Goal: Task Accomplishment & Management: Manage account settings

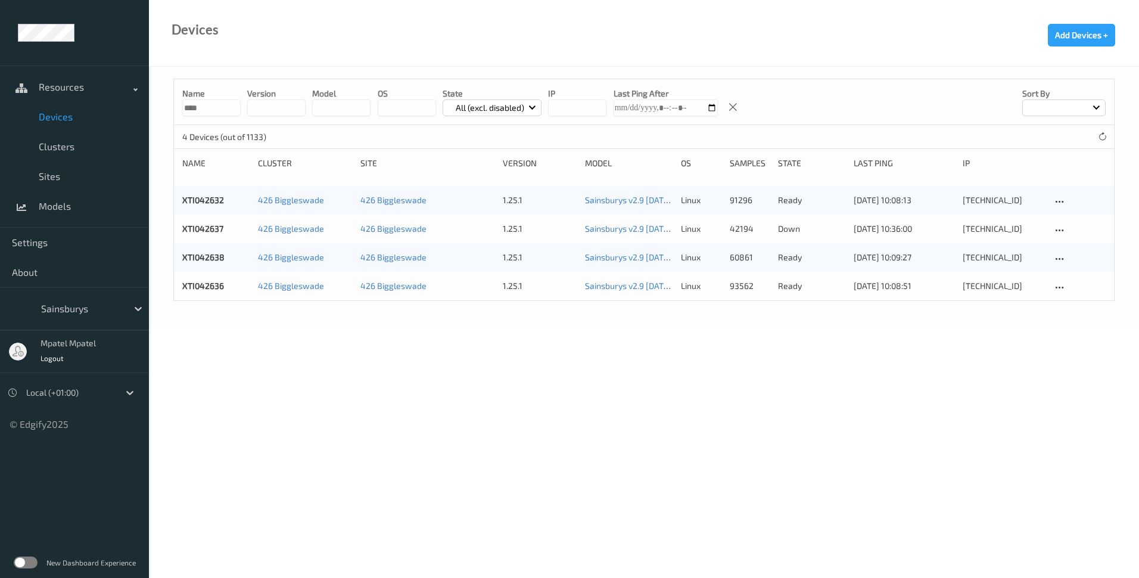
drag, startPoint x: 207, startPoint y: 105, endPoint x: 178, endPoint y: 104, distance: 29.2
click at [178, 104] on div "Name **** version model OS State All (excl. disabled) IP Last Ping After Sort by" at bounding box center [644, 102] width 940 height 46
type input "****"
drag, startPoint x: 511, startPoint y: 371, endPoint x: 512, endPoint y: 359, distance: 12.5
click at [511, 371] on body "Resources Devices Clusters Sites Models Settings About Sainsburys mpatel mpatel…" at bounding box center [569, 289] width 1139 height 578
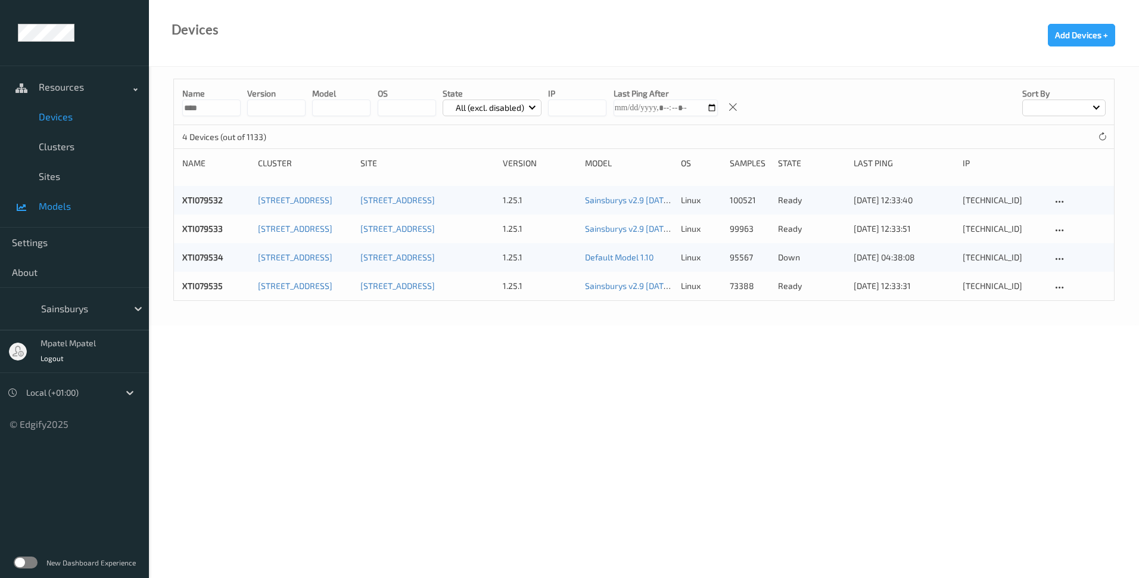
click at [63, 201] on span "Models" at bounding box center [88, 206] width 98 height 12
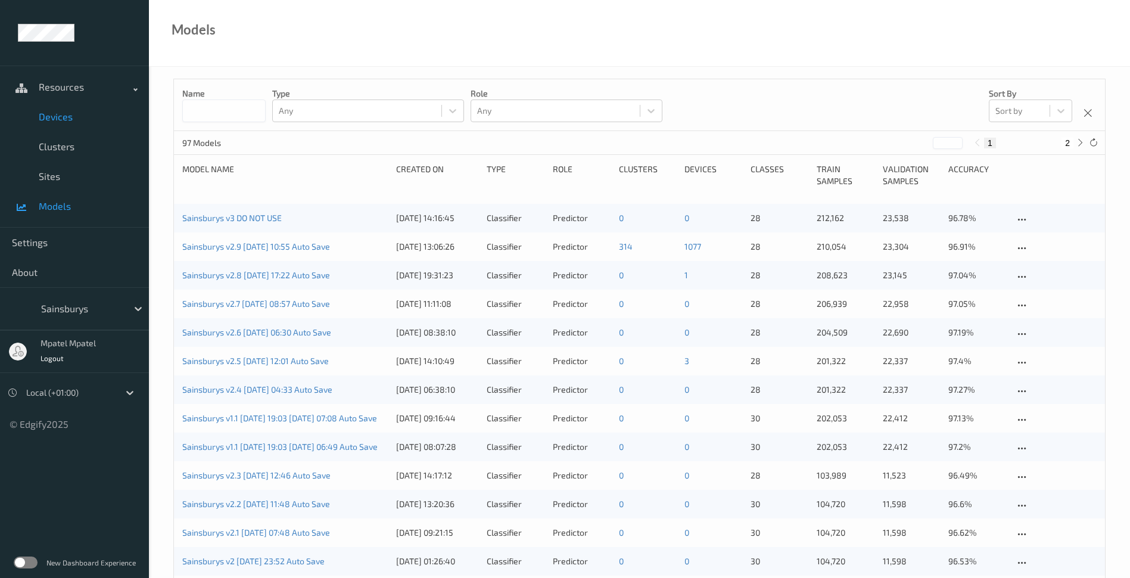
click at [46, 113] on span "Devices" at bounding box center [88, 117] width 98 height 12
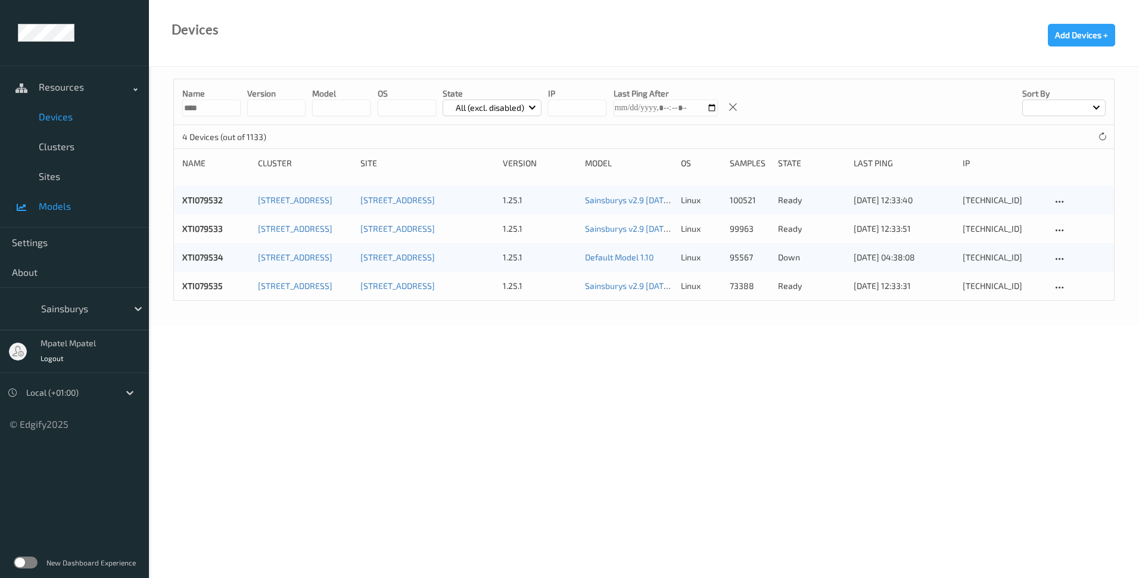
click at [63, 204] on span "Models" at bounding box center [88, 206] width 98 height 12
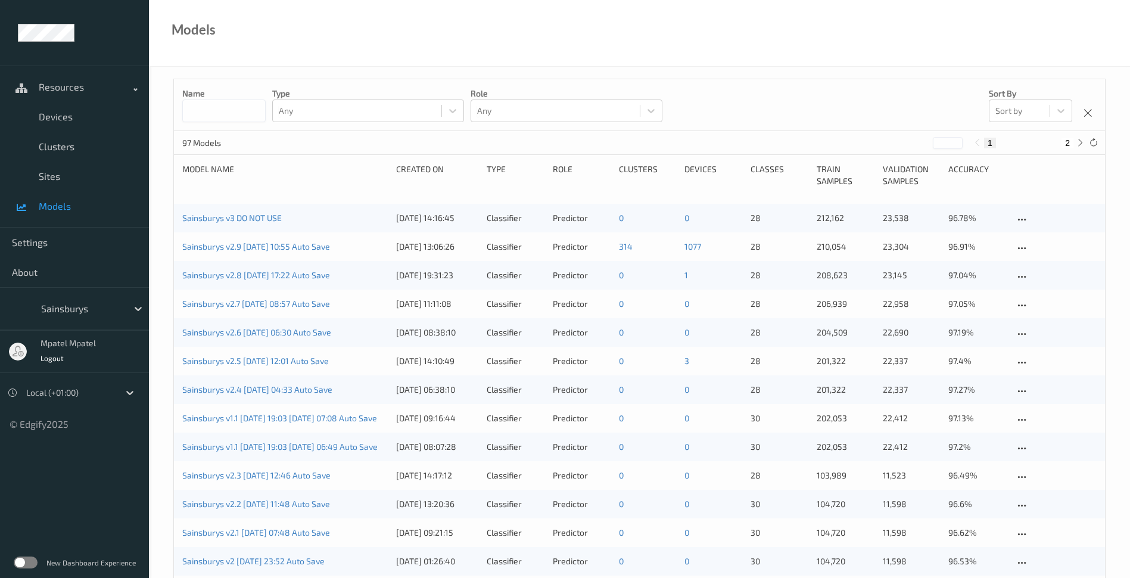
click at [238, 112] on input at bounding box center [223, 110] width 83 height 23
type input "***"
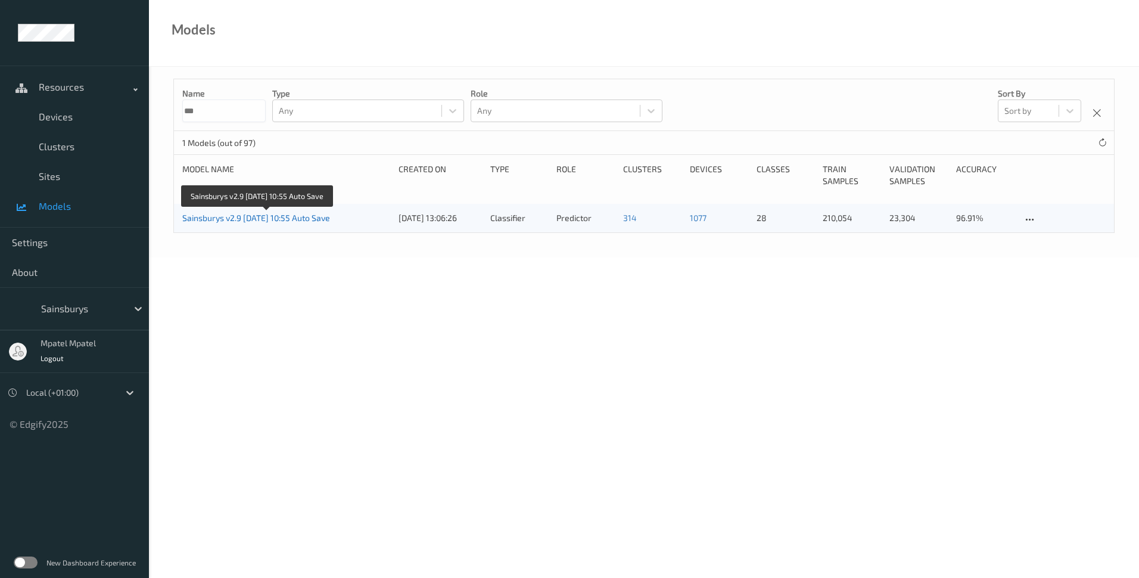
click at [275, 215] on link "Sainsburys v2.9 [DATE] 10:55 Auto Save" at bounding box center [256, 218] width 148 height 10
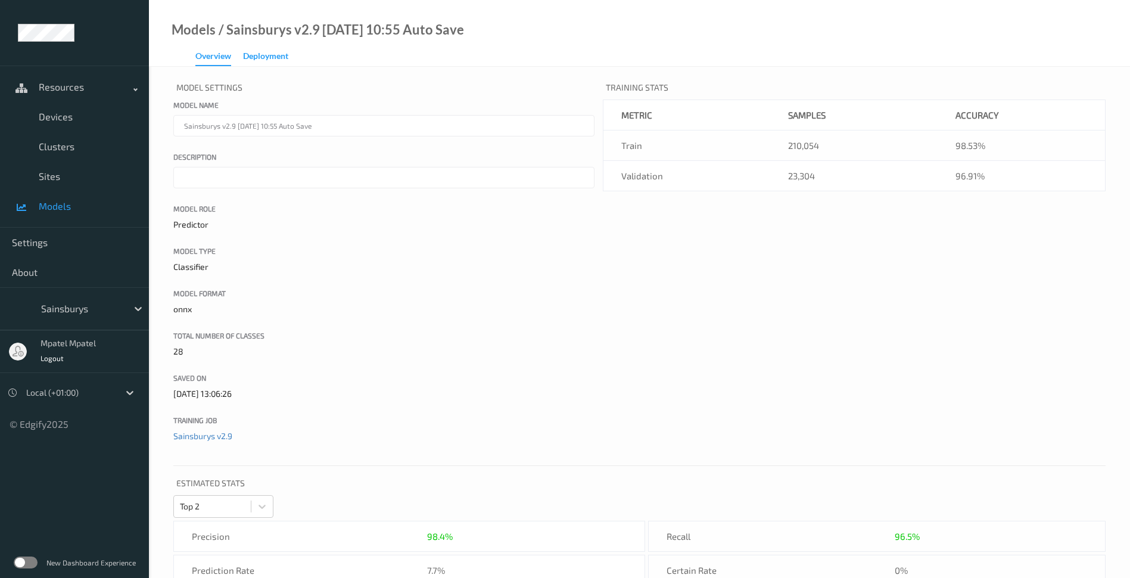
click at [265, 55] on div "Deployment" at bounding box center [265, 57] width 45 height 15
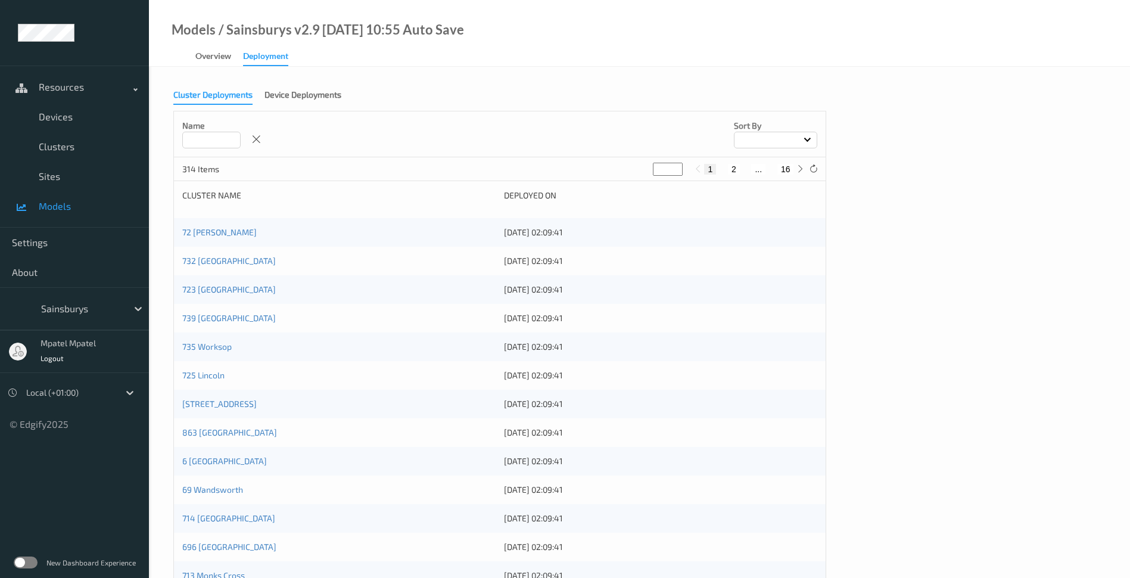
scroll to position [99, 0]
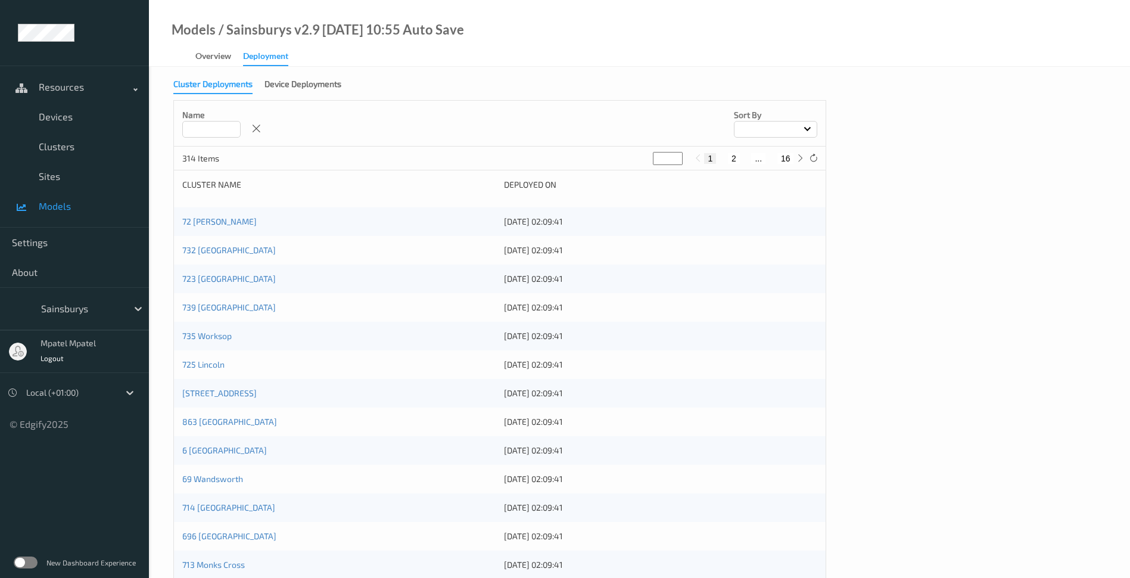
click at [213, 129] on input at bounding box center [211, 129] width 58 height 17
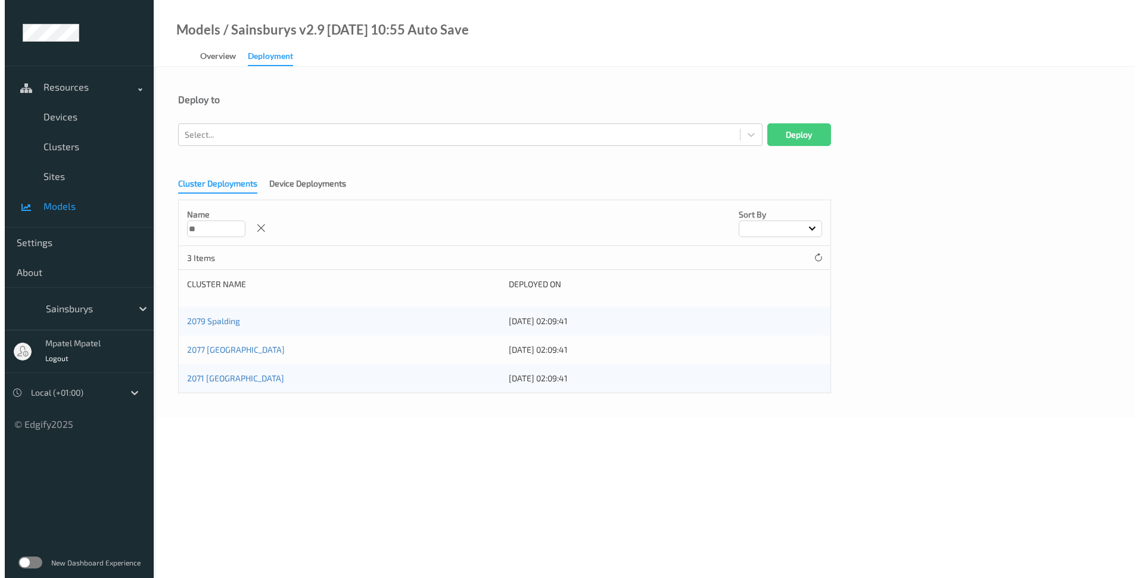
scroll to position [0, 0]
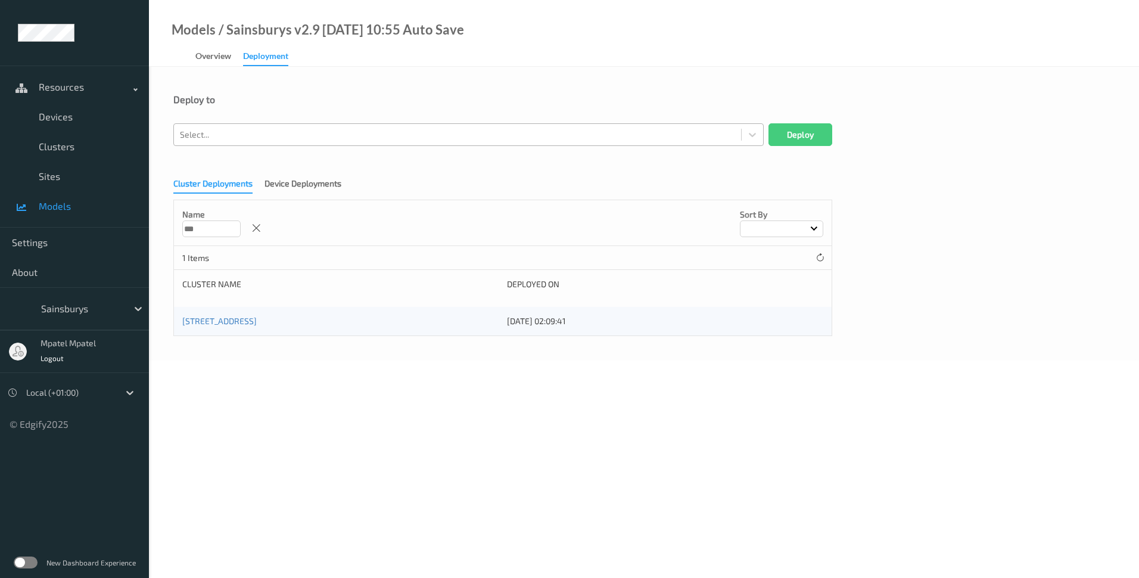
type input "***"
click at [618, 127] on div at bounding box center [457, 134] width 555 height 14
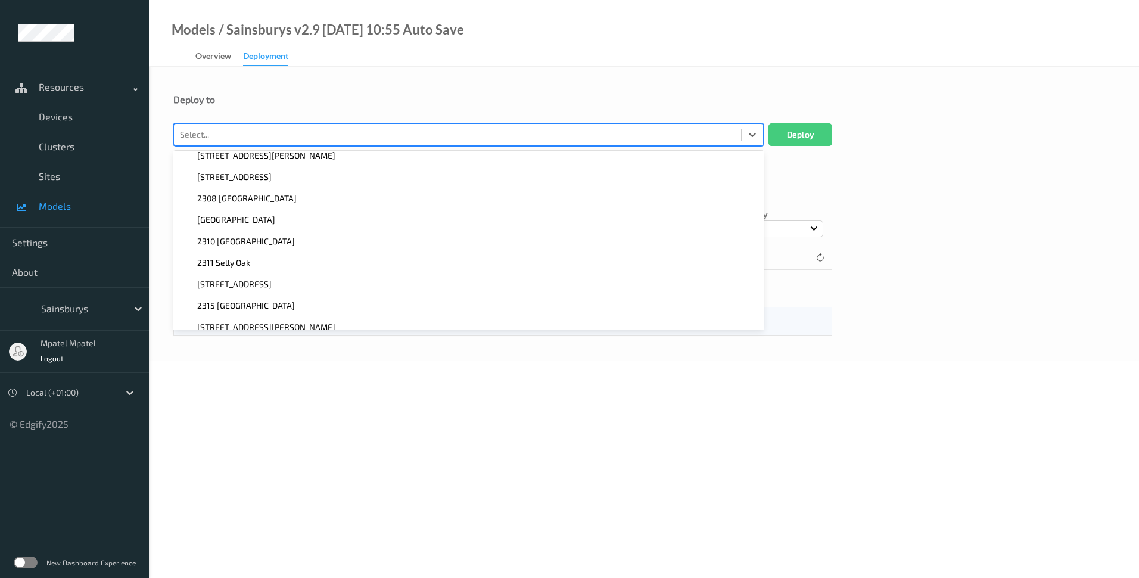
scroll to position [1728, 0]
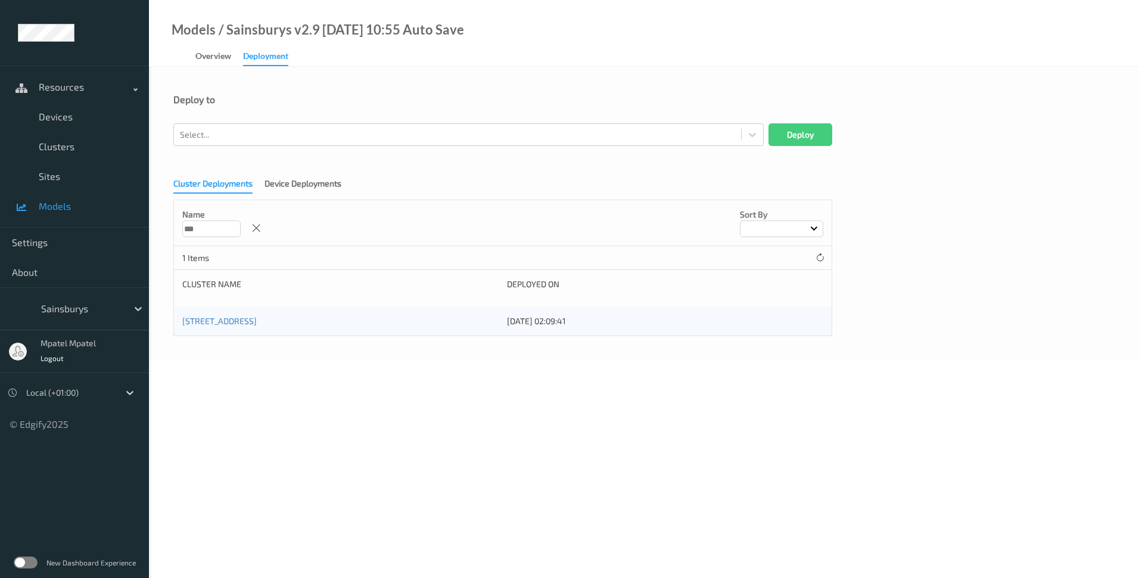
drag, startPoint x: 590, startPoint y: 194, endPoint x: 500, endPoint y: 138, distance: 106.3
click at [500, 138] on div at bounding box center [457, 134] width 555 height 14
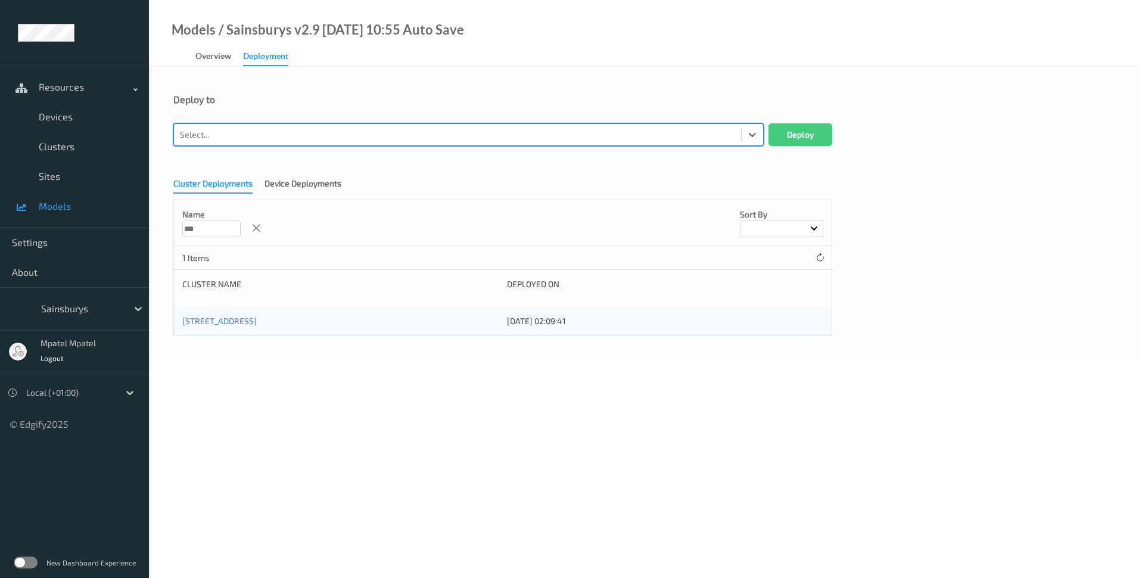
click at [500, 139] on div at bounding box center [457, 134] width 555 height 14
click at [500, 142] on div "Select..." at bounding box center [457, 134] width 567 height 19
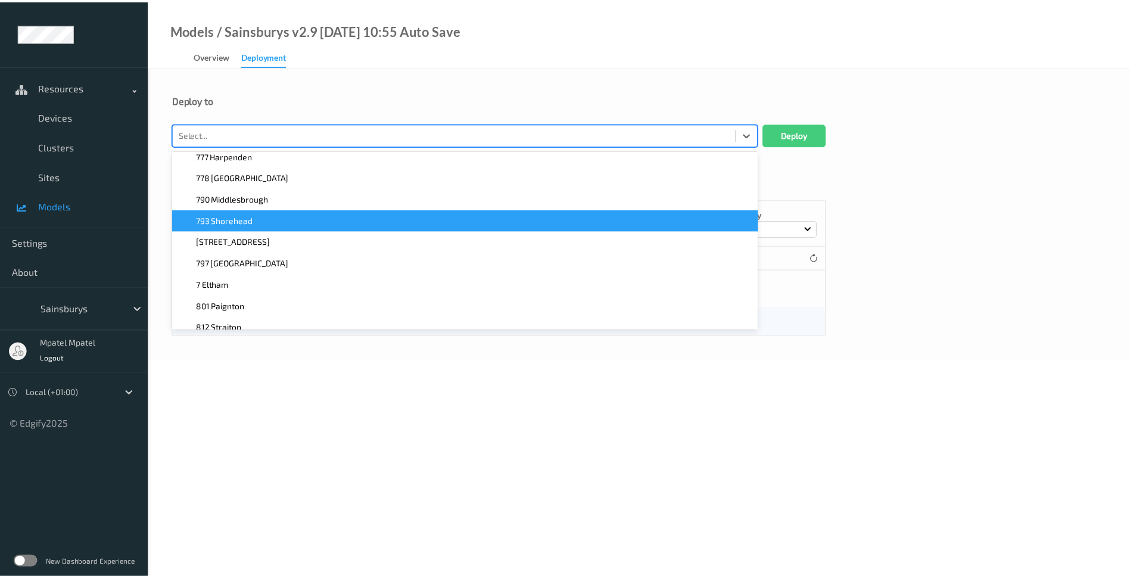
scroll to position [5966, 0]
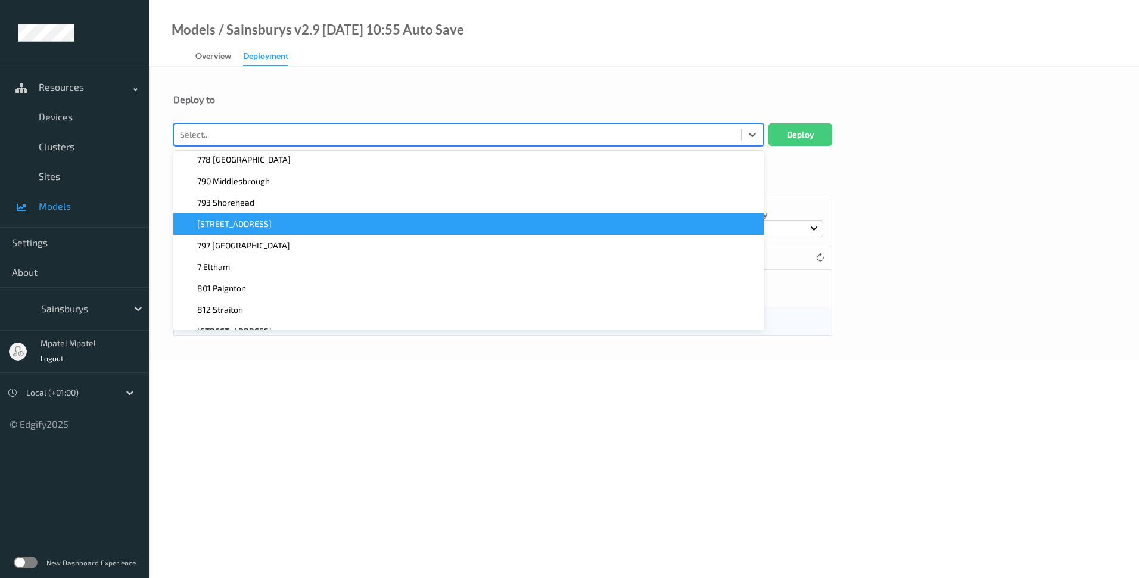
click at [313, 223] on div "[STREET_ADDRESS]" at bounding box center [469, 224] width 576 height 12
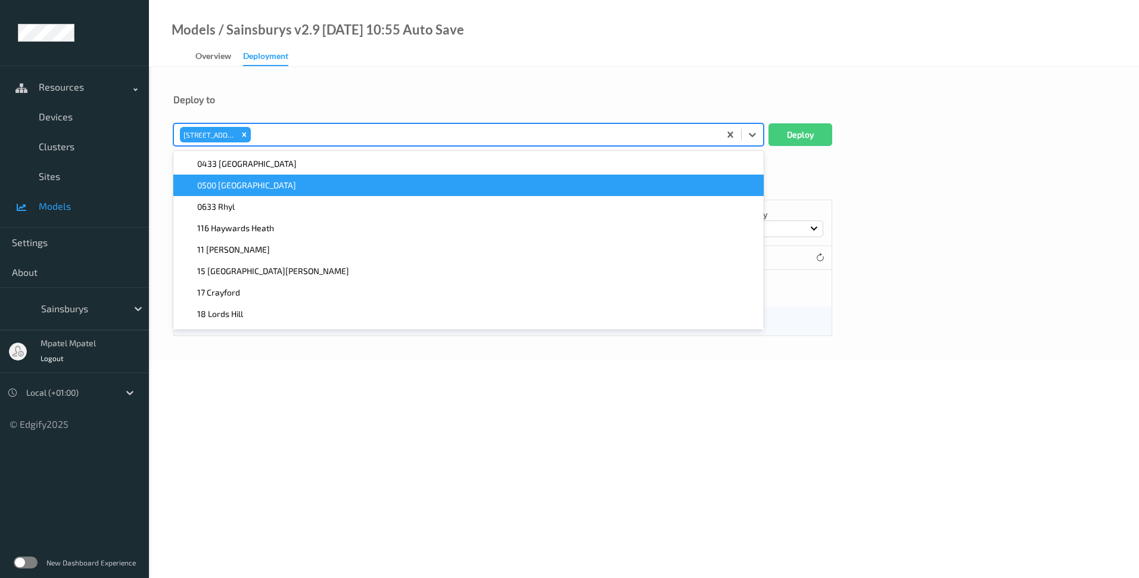
click at [842, 193] on div "Cluster Deployments Device Deployments Name *** Sort by 1 Items Cluster Name De…" at bounding box center [643, 253] width 941 height 166
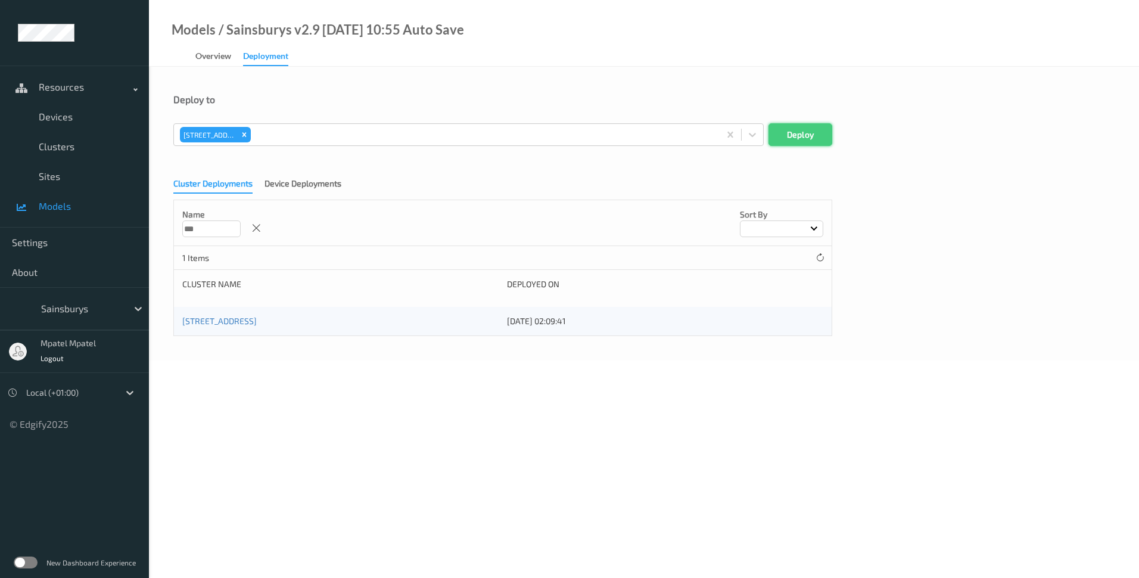
click at [804, 131] on button "Deploy" at bounding box center [801, 134] width 64 height 23
click at [63, 142] on span "Clusters" at bounding box center [88, 147] width 98 height 12
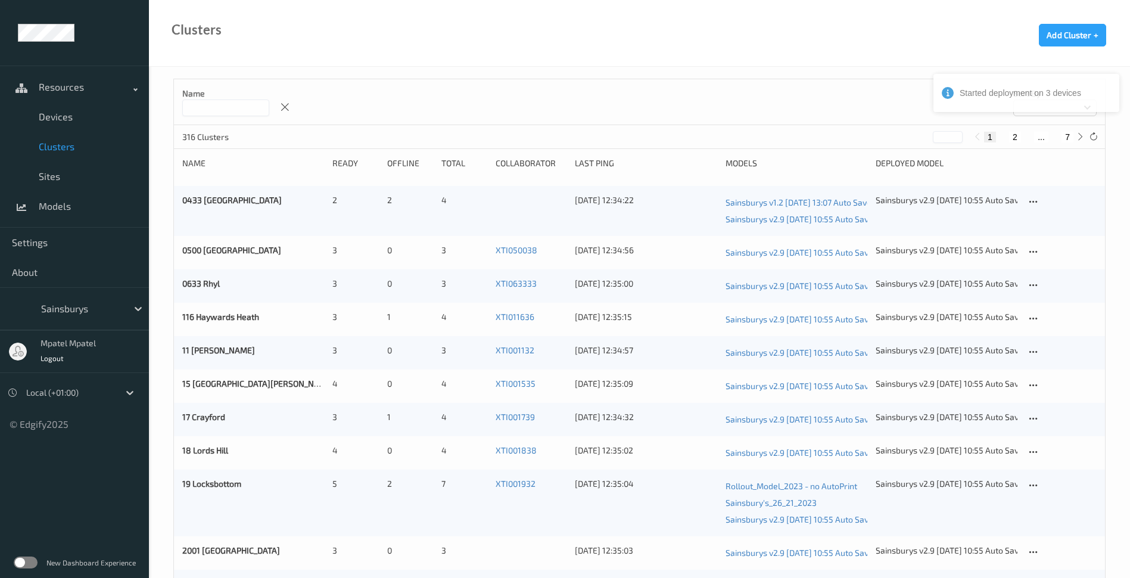
click at [248, 116] on div "Name Sort by" at bounding box center [639, 102] width 931 height 46
drag, startPoint x: 248, startPoint y: 112, endPoint x: 256, endPoint y: 107, distance: 9.1
click at [248, 112] on input at bounding box center [225, 107] width 87 height 17
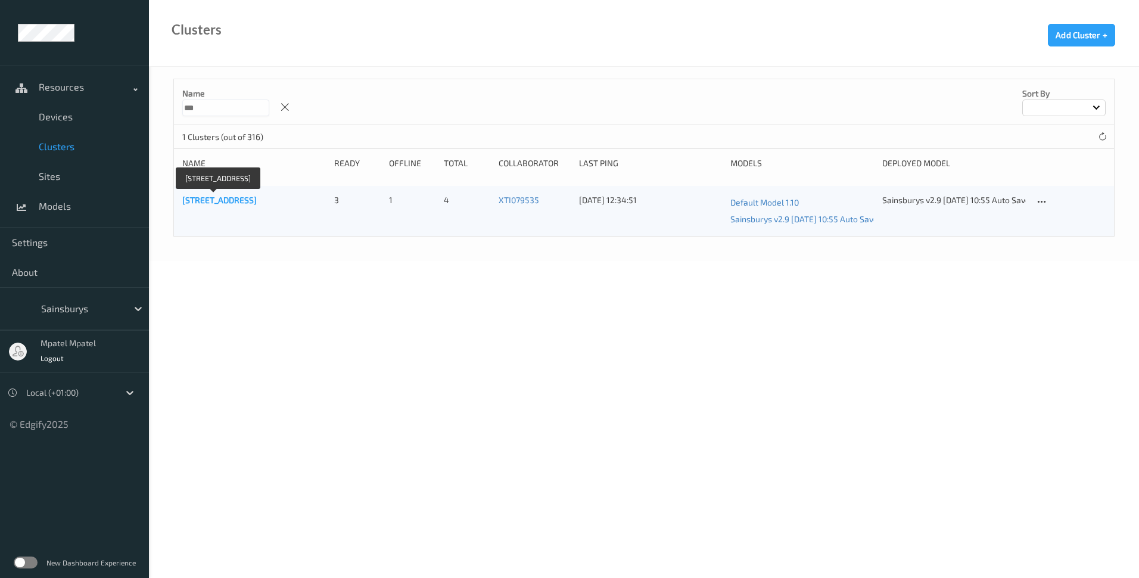
type input "***"
click at [238, 198] on link "[STREET_ADDRESS]" at bounding box center [219, 200] width 74 height 10
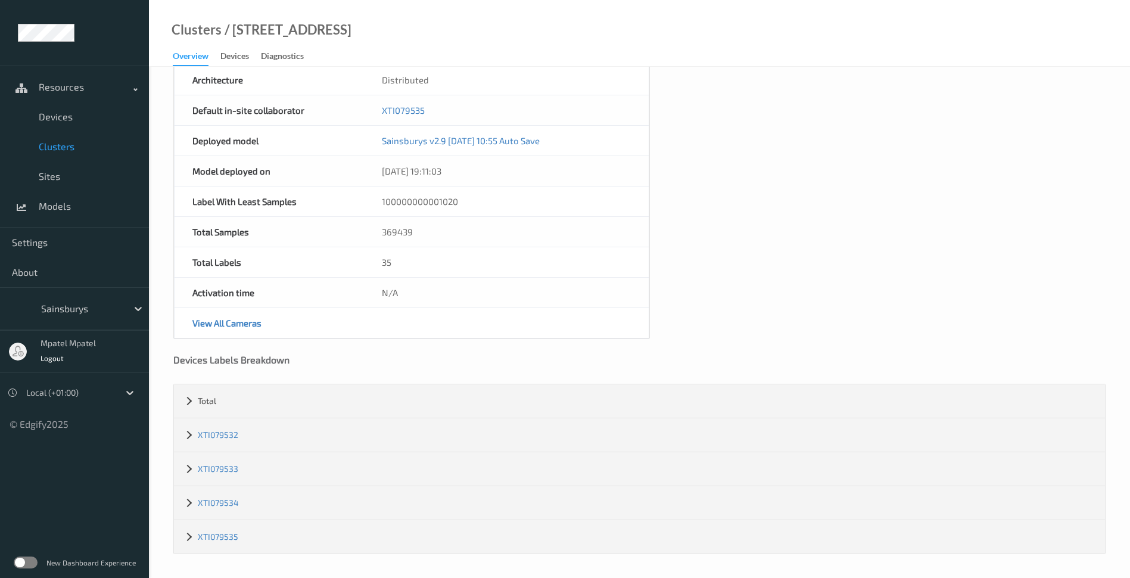
scroll to position [74, 0]
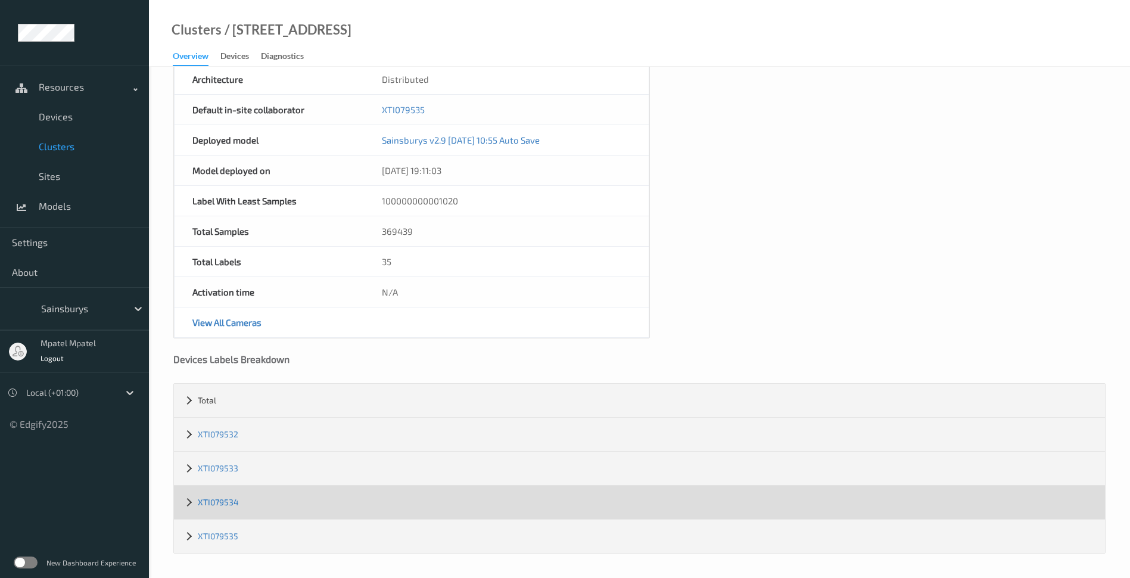
click at [213, 497] on link "XTI079534" at bounding box center [218, 502] width 41 height 10
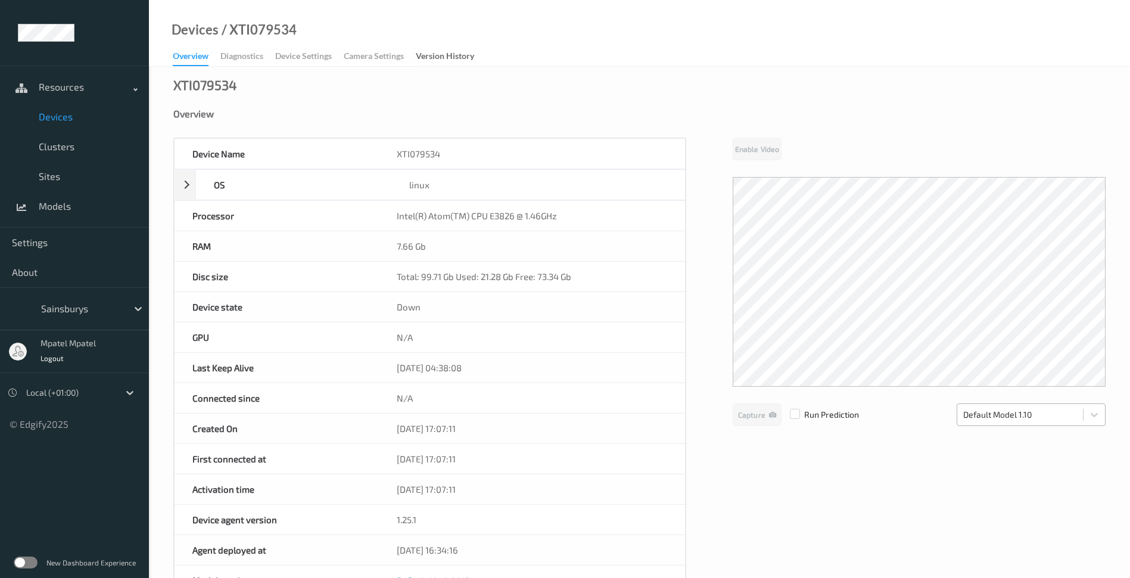
click at [1038, 410] on div at bounding box center [1020, 414] width 114 height 14
click at [945, 448] on div "Device Name XTI079534 OS linux Platform ubuntu Platform Version 20.04 Platform …" at bounding box center [639, 504] width 932 height 733
click at [1045, 418] on div at bounding box center [1020, 414] width 114 height 14
click at [1034, 447] on span "Default Model 1.10" at bounding box center [1005, 444] width 69 height 12
drag, startPoint x: 919, startPoint y: 454, endPoint x: 841, endPoint y: 437, distance: 80.5
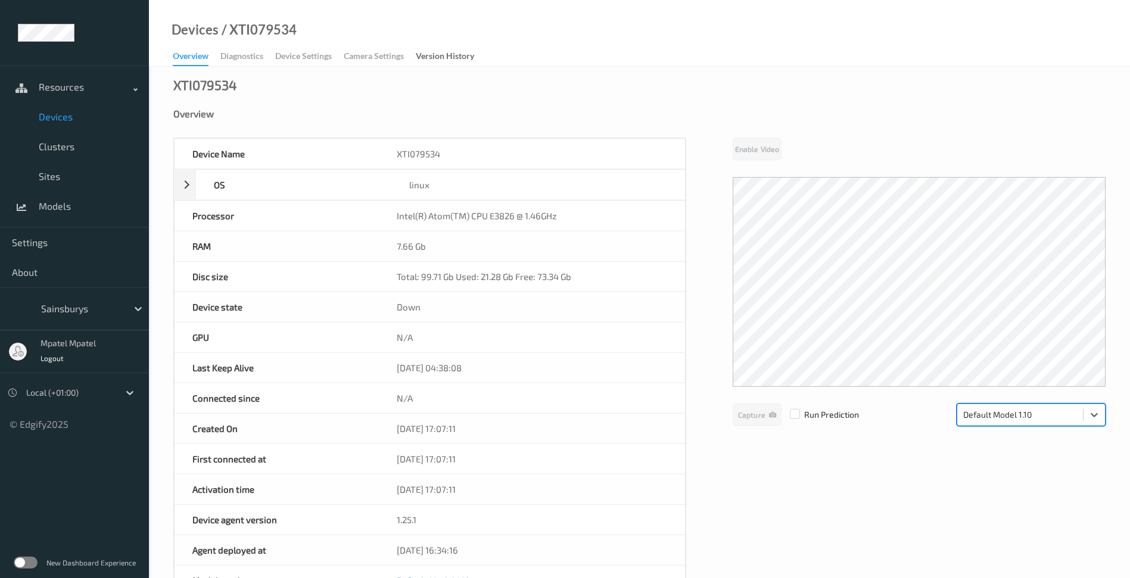
click at [919, 453] on div "Device Name XTI079534 OS linux Platform ubuntu Platform Version 20.04 Platform …" at bounding box center [639, 504] width 932 height 733
click at [62, 147] on span "Clusters" at bounding box center [88, 147] width 98 height 12
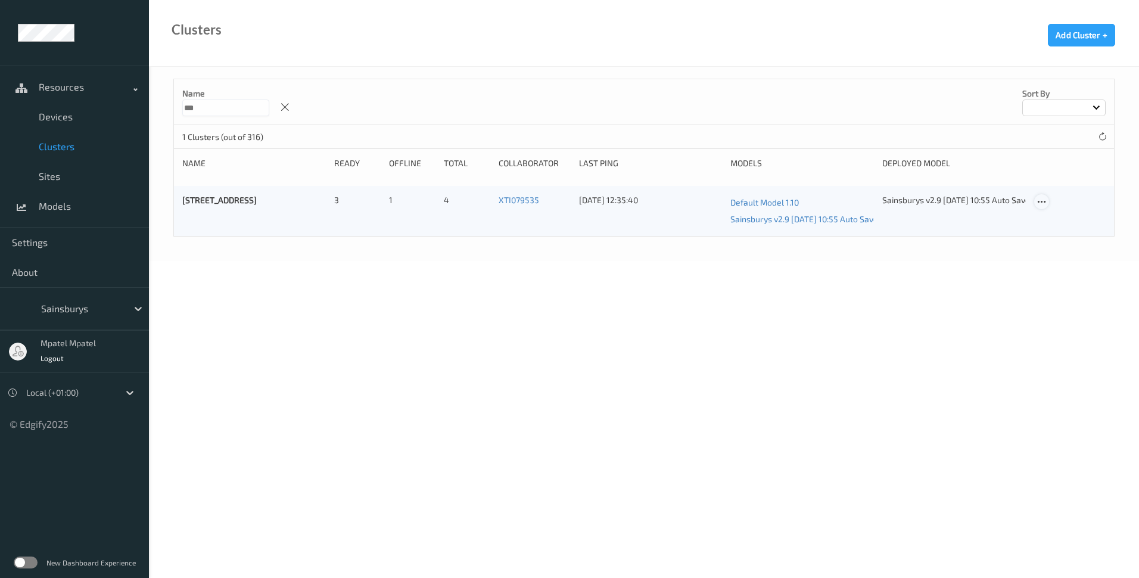
click at [1038, 195] on div at bounding box center [1041, 201] width 15 height 15
click at [1065, 217] on div "Edit Cluster" at bounding box center [1075, 220] width 39 height 11
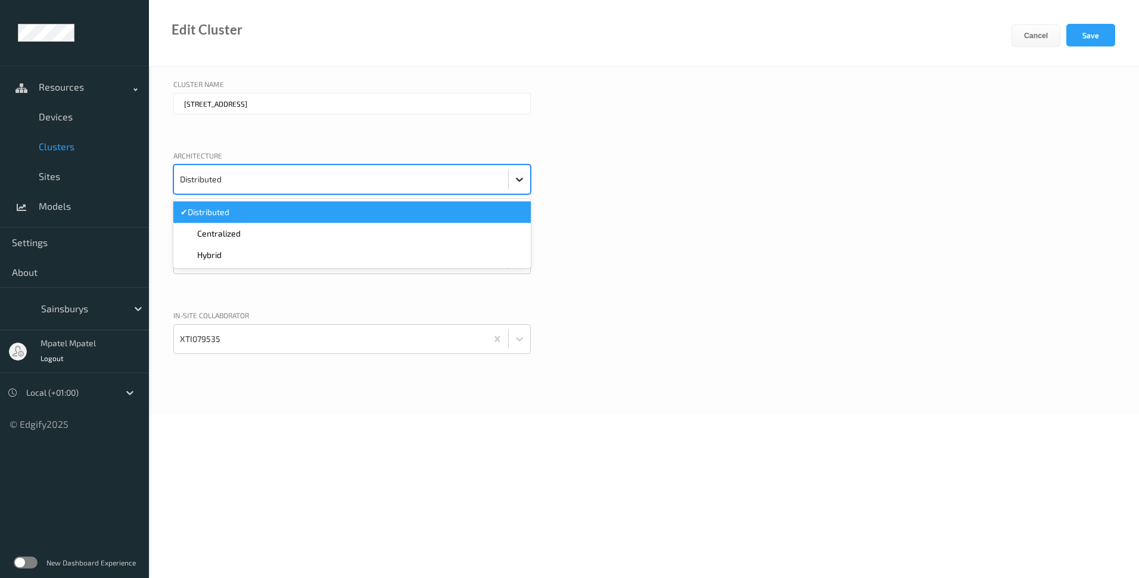
click at [517, 189] on div at bounding box center [519, 179] width 21 height 21
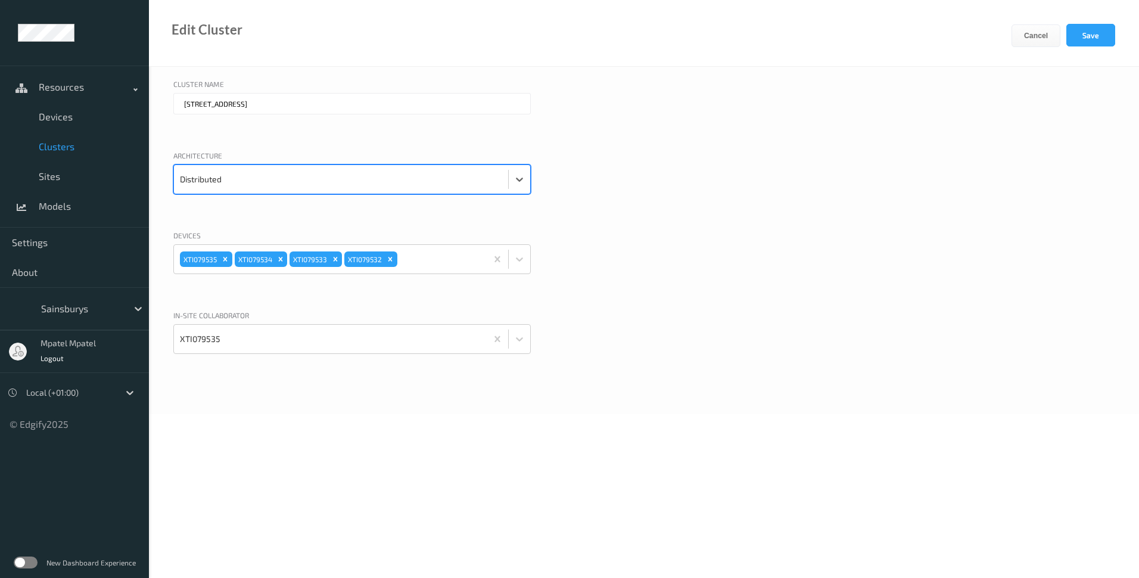
drag, startPoint x: 586, startPoint y: 225, endPoint x: 596, endPoint y: 260, distance: 36.4
click at [586, 226] on div "Cluster Name 795 Castle Court Architecture Select is focused ,type to refine li…" at bounding box center [644, 240] width 990 height 347
click at [517, 328] on div at bounding box center [508, 339] width 43 height 29
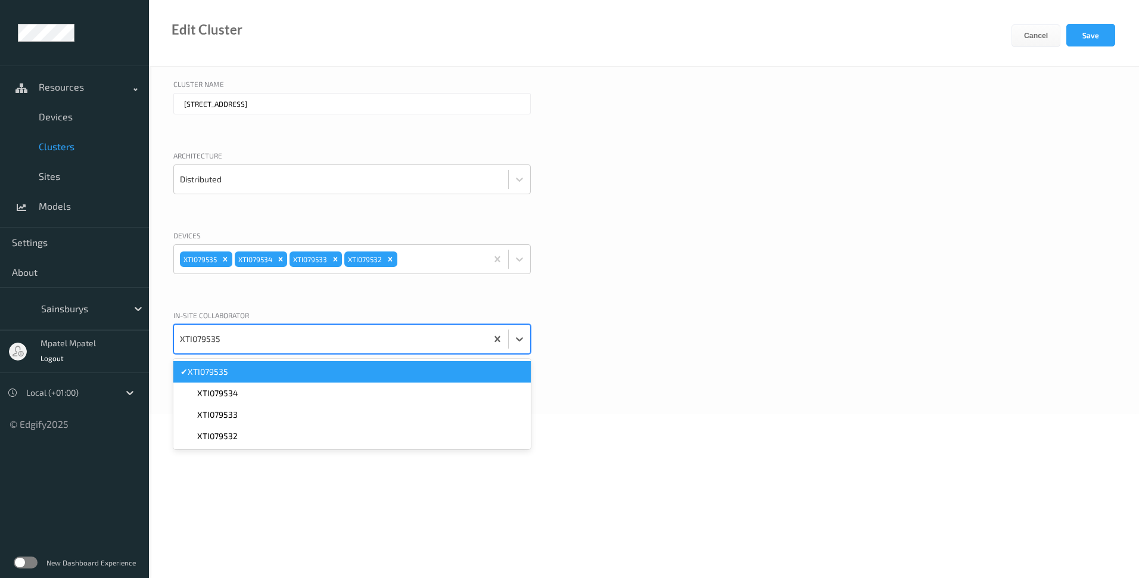
click at [532, 307] on div "Cluster Name 795 Castle Court Architecture Distributed Devices XTI079535 XTI079…" at bounding box center [644, 240] width 990 height 347
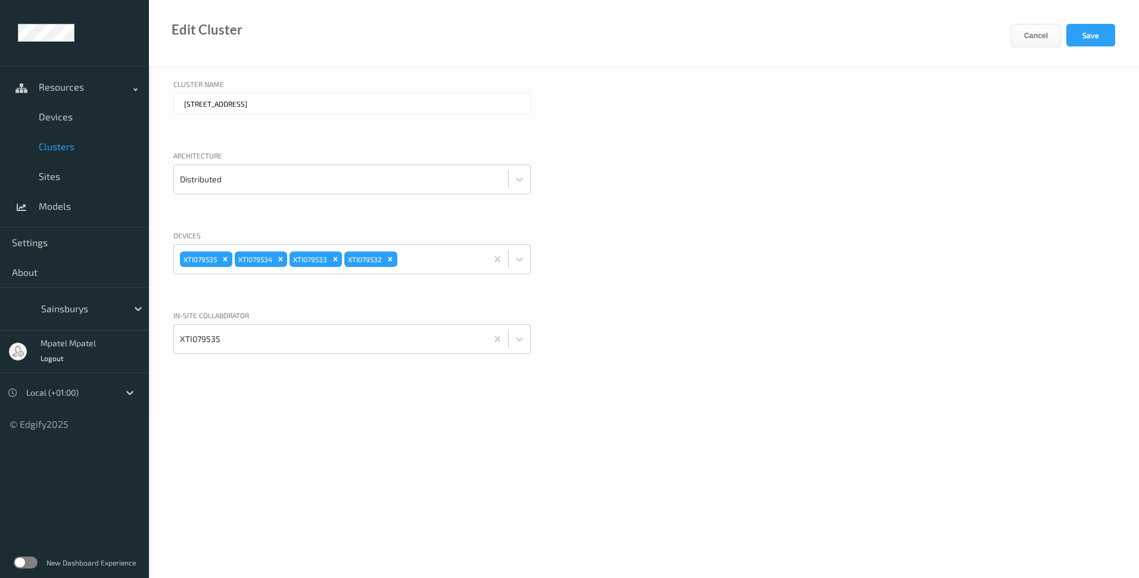
click at [1036, 36] on button "Cancel" at bounding box center [1036, 35] width 49 height 23
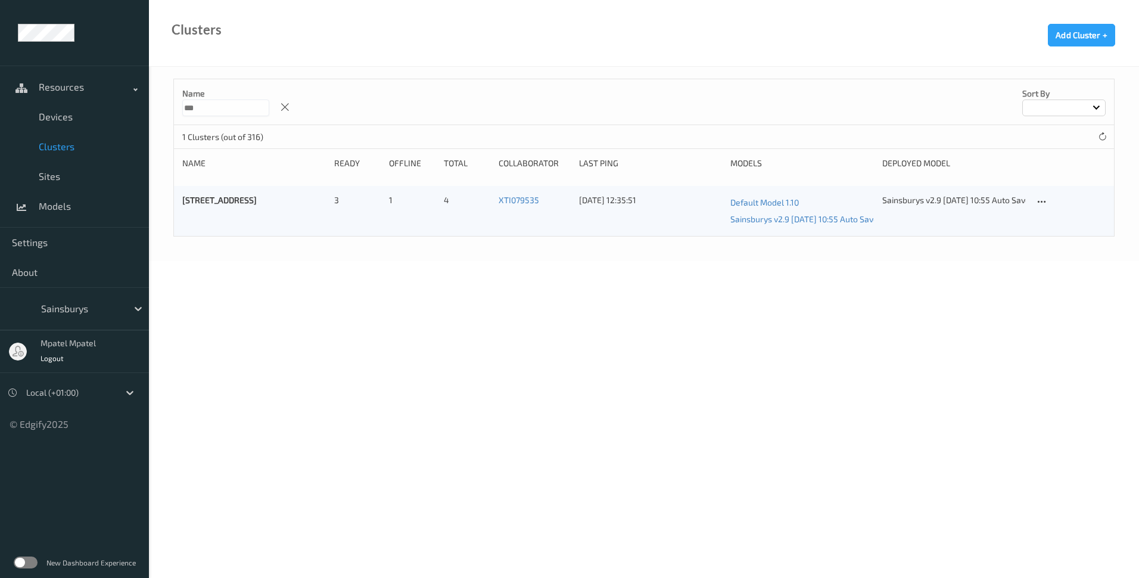
drag, startPoint x: 752, startPoint y: 201, endPoint x: 496, endPoint y: 285, distance: 269.6
click at [519, 294] on body "Resources Devices Clusters Sites Models Settings About Sainsburys mpatel mpatel…" at bounding box center [569, 289] width 1139 height 578
click at [52, 173] on span "Sites" at bounding box center [88, 176] width 98 height 12
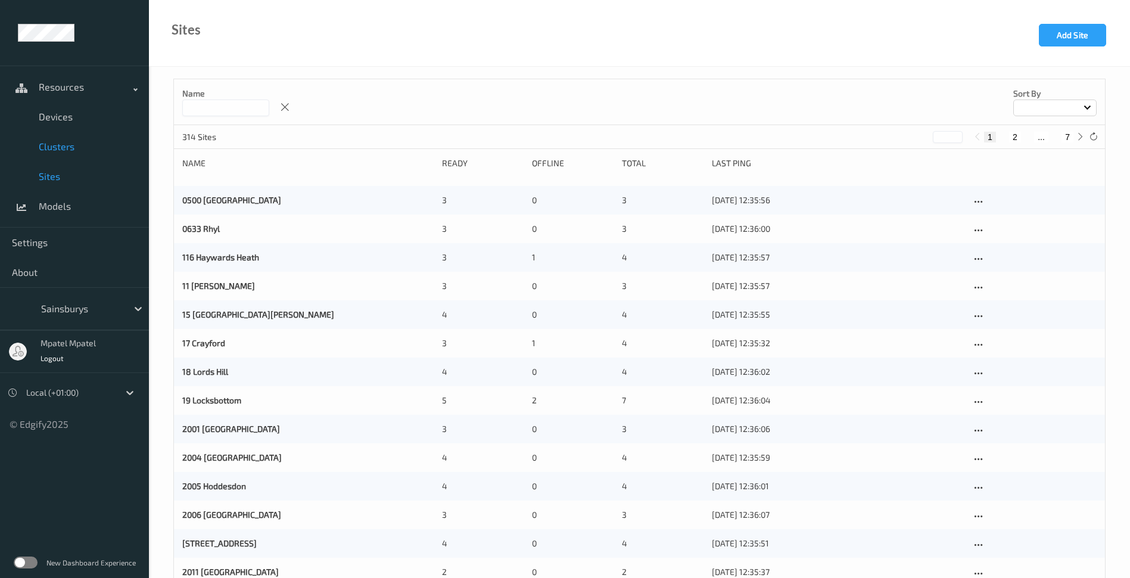
click at [56, 148] on span "Clusters" at bounding box center [88, 147] width 98 height 12
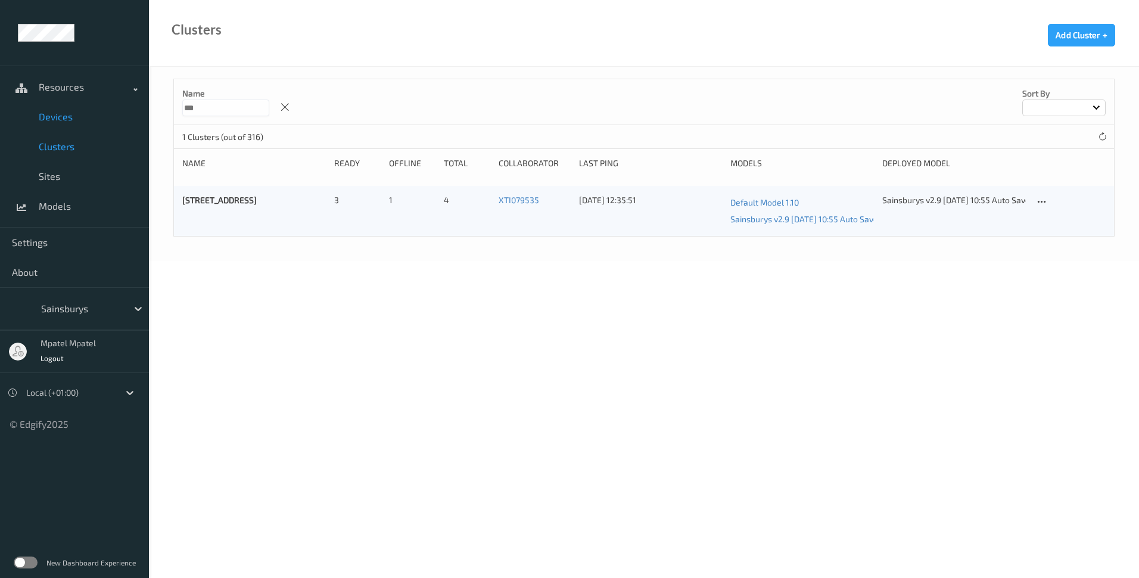
click at [51, 120] on span "Devices" at bounding box center [88, 117] width 98 height 12
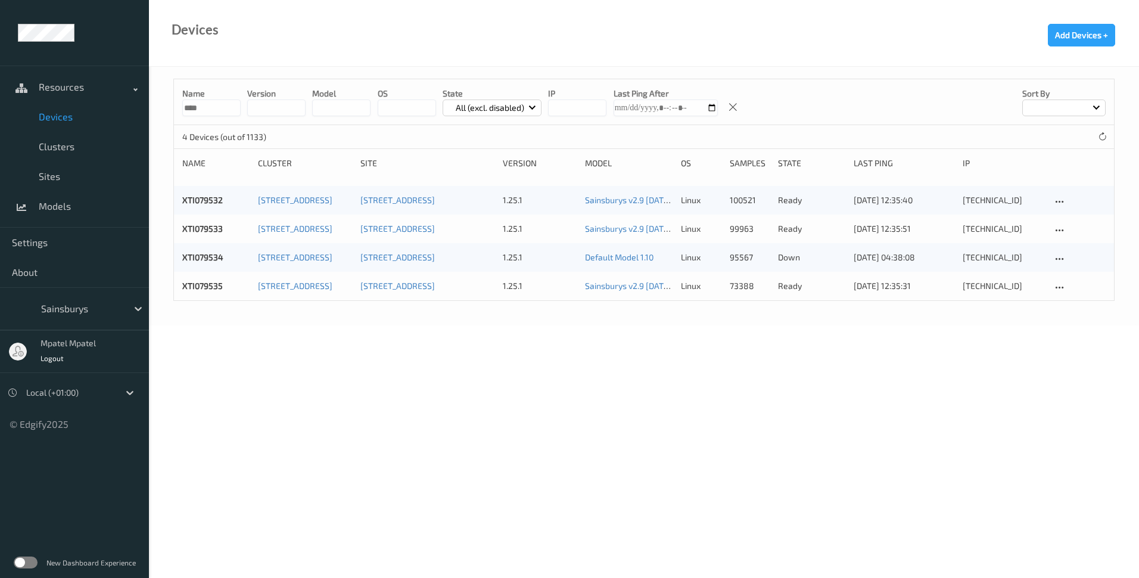
click at [634, 380] on body "Resources Devices Clusters Sites Models Settings About Sainsburys mpatel mpatel…" at bounding box center [569, 289] width 1139 height 578
click at [1104, 136] on icon at bounding box center [1102, 136] width 9 height 9
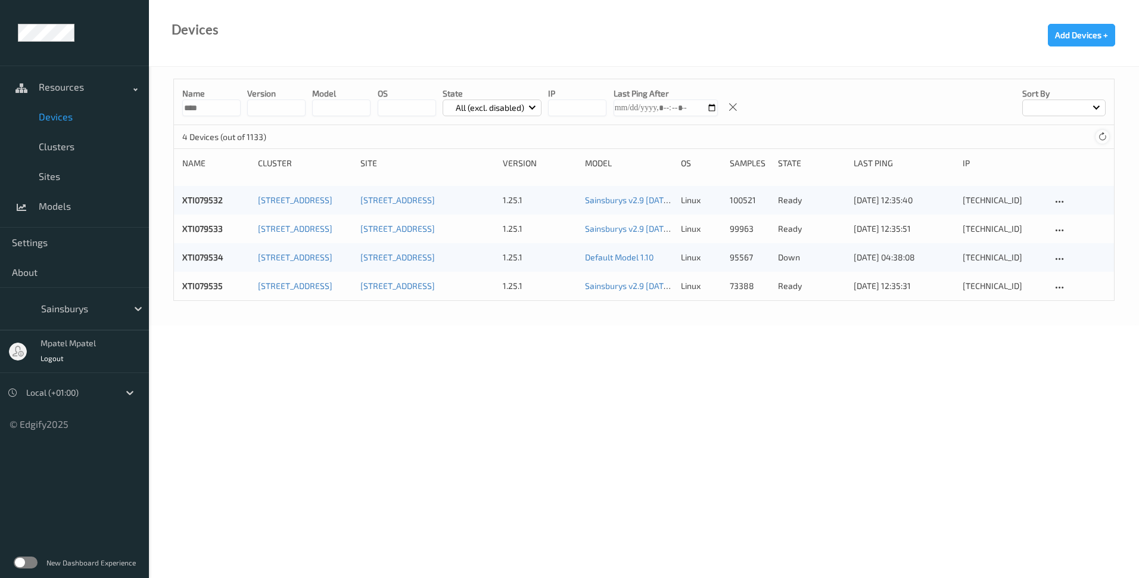
click at [1104, 136] on icon at bounding box center [1102, 136] width 9 height 9
click at [214, 221] on div "XTI079533 [STREET_ADDRESS] 1.25.1 Sainsburys v2.9 [DATE] 10:55 Auto Save linux …" at bounding box center [644, 228] width 940 height 29
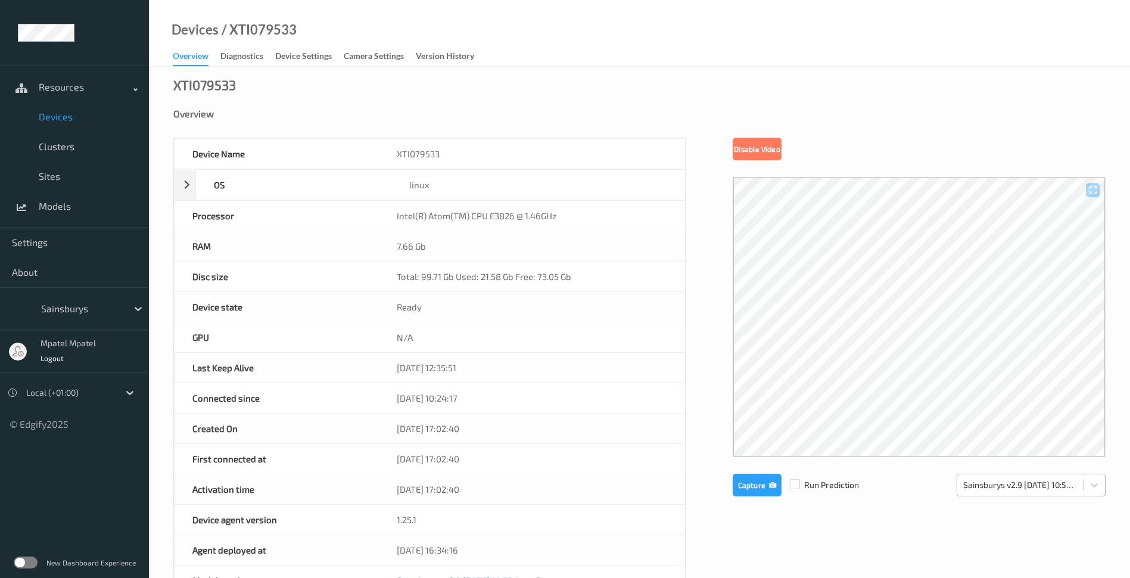
click at [1099, 496] on div "Sainsburys v2.9 [DATE] 10:55 Auto Save" at bounding box center [1031, 485] width 149 height 23
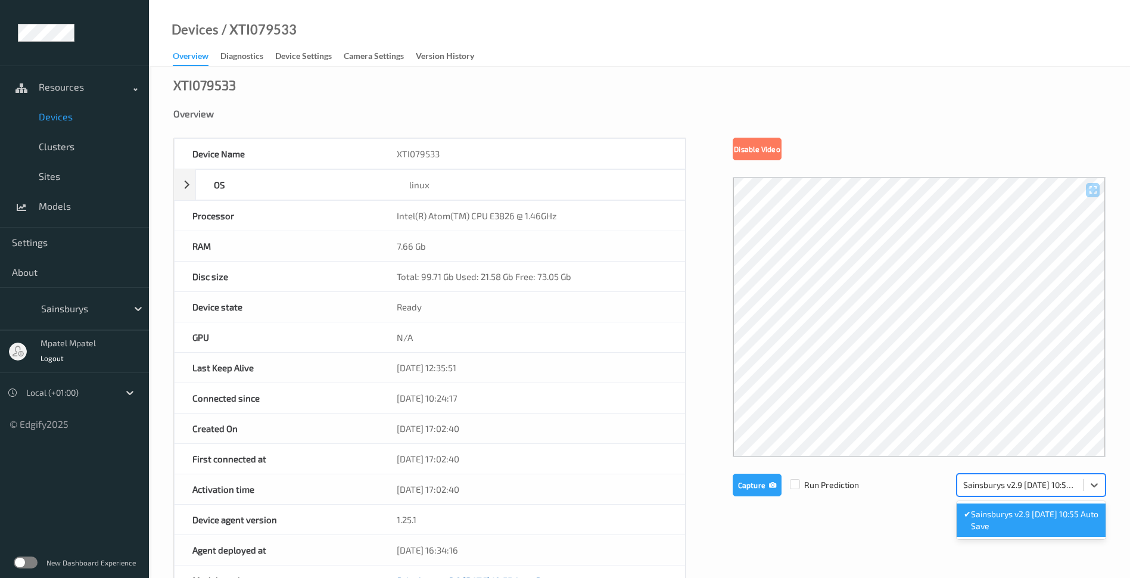
click at [892, 520] on div "Device Name XTI079533 OS linux Platform ubuntu Platform Version 20.04 Platform …" at bounding box center [639, 504] width 932 height 733
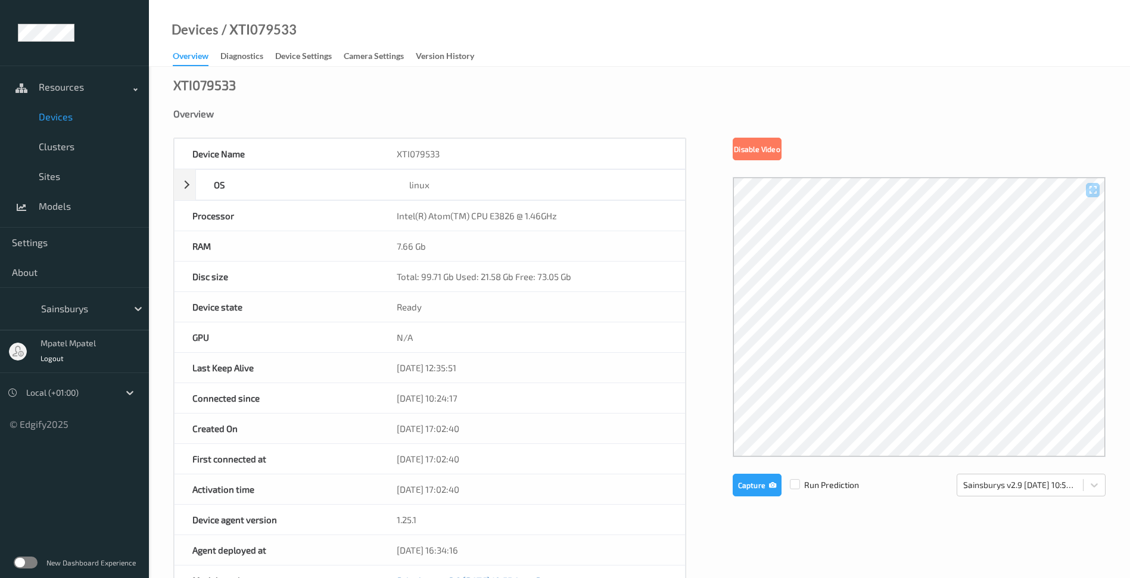
click at [321, 81] on div "XTI079533 Overview Device Name XTI079533 OS linux Platform ubuntu Platform Vers…" at bounding box center [639, 521] width 981 height 908
click at [74, 118] on span "Devices" at bounding box center [88, 117] width 98 height 12
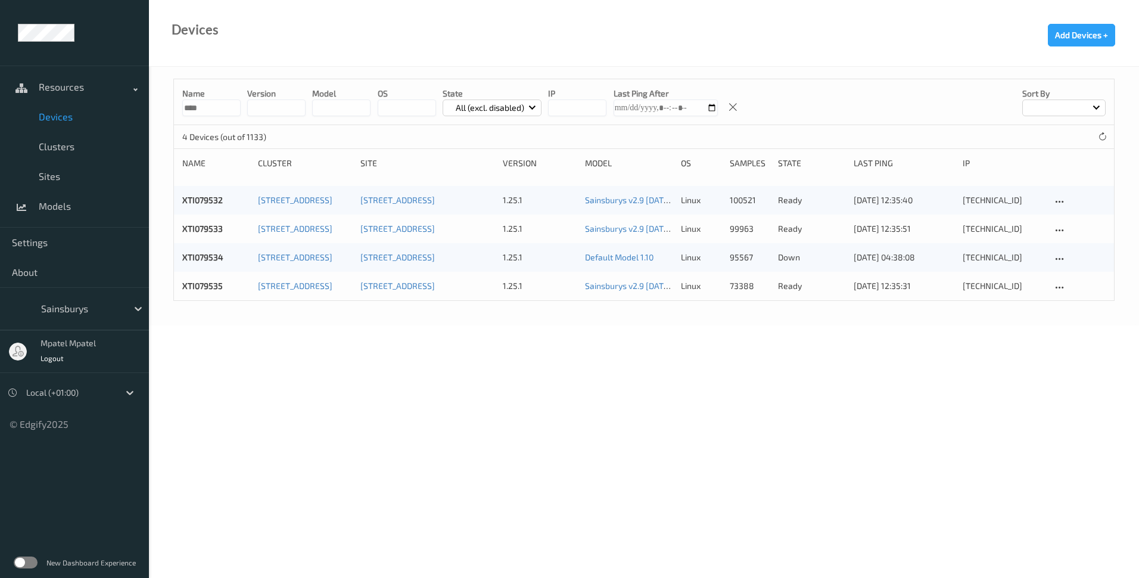
click at [487, 353] on body "Resources Devices Clusters Sites Models Settings About Sainsburys mpatel mpatel…" at bounding box center [569, 289] width 1139 height 578
click at [1060, 257] on icon at bounding box center [1059, 259] width 10 height 11
click at [1022, 321] on div "Name **** version model OS State All (excl. disabled) IP Last Ping After Sort b…" at bounding box center [644, 196] width 990 height 259
click at [1065, 260] on div at bounding box center [1059, 258] width 15 height 15
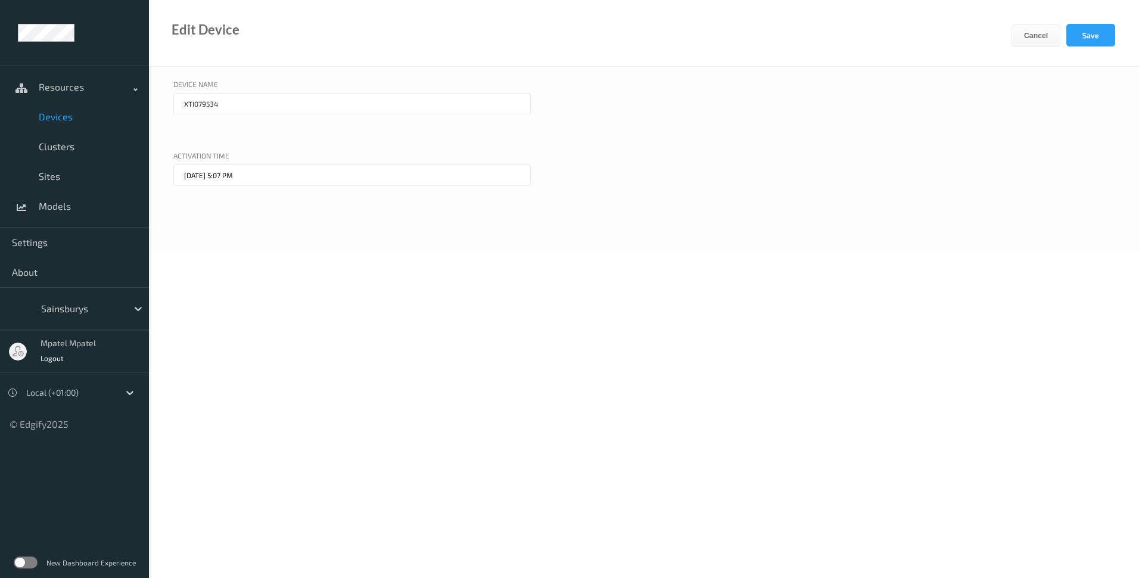
click at [73, 117] on span "Devices" at bounding box center [88, 117] width 98 height 12
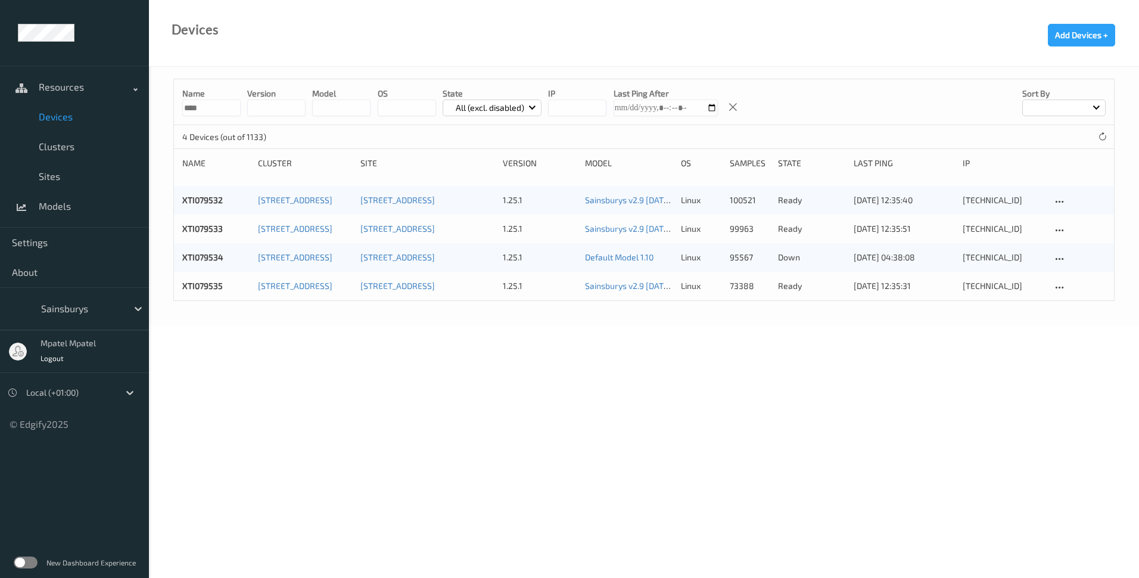
click at [390, 319] on div "Name **** version model OS State All (excl. disabled) IP Last Ping After Sort b…" at bounding box center [644, 196] width 990 height 259
click at [257, 365] on body "Resources Devices Clusters Sites Models Settings About Sainsburys mpatel mpatel…" at bounding box center [569, 289] width 1139 height 578
click at [191, 260] on link "XTI079534" at bounding box center [202, 257] width 41 height 10
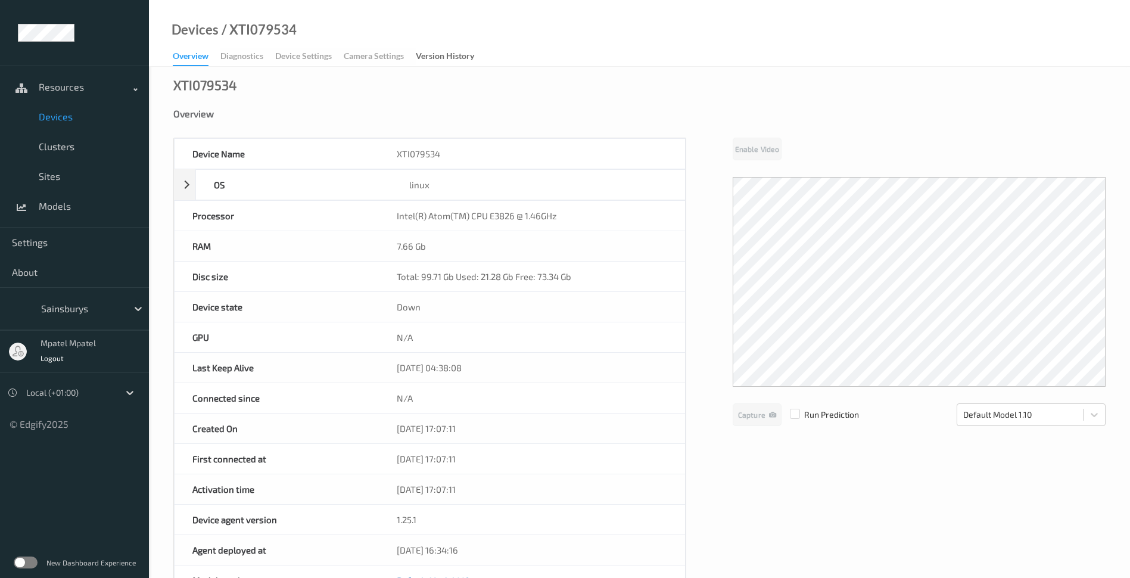
click at [64, 121] on span "Devices" at bounding box center [88, 117] width 98 height 12
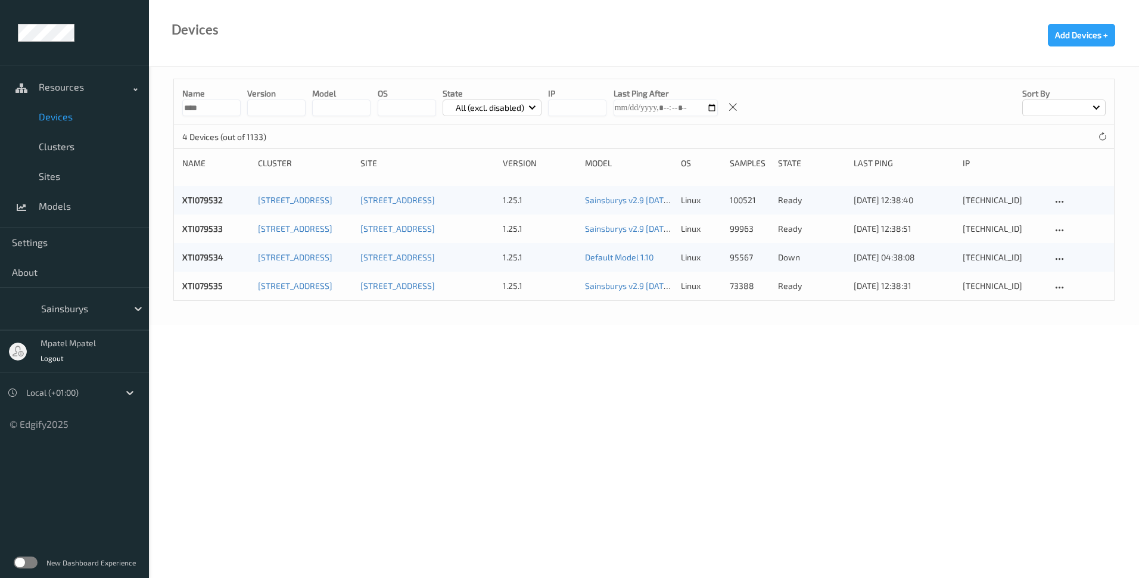
click at [675, 433] on body "Resources Devices Clusters Sites Models Settings About Sainsburys mpatel mpatel…" at bounding box center [569, 289] width 1139 height 578
click at [351, 515] on body "Resources Devices Clusters Sites Models Settings About Sainsburys mpatel mpatel…" at bounding box center [569, 289] width 1139 height 578
click at [1106, 138] on icon at bounding box center [1102, 136] width 9 height 9
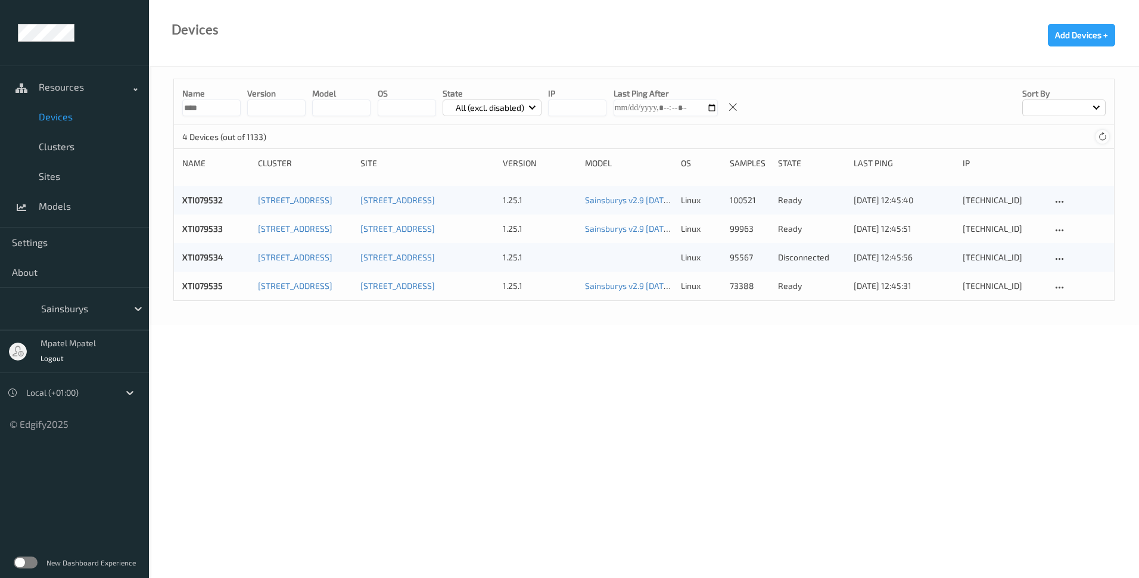
click at [1106, 138] on icon at bounding box center [1102, 136] width 9 height 9
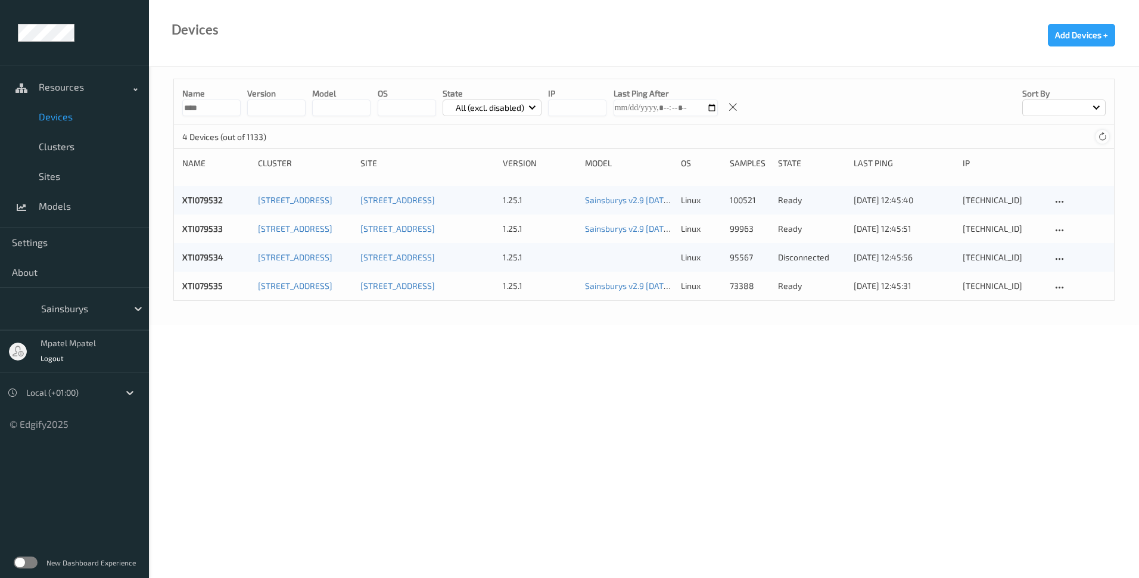
click at [1106, 138] on icon at bounding box center [1102, 136] width 9 height 9
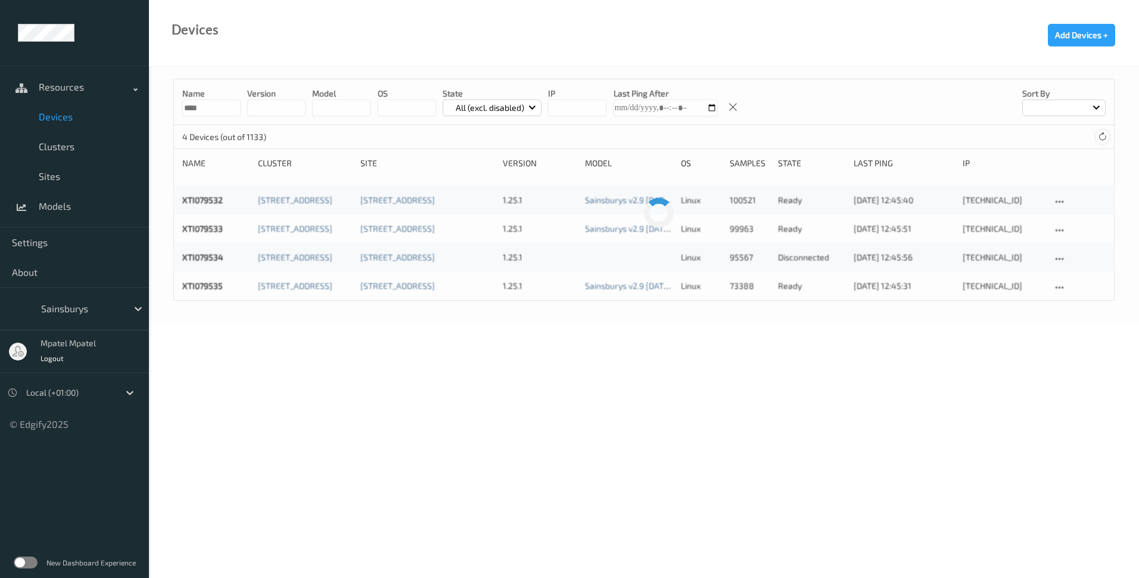
click at [1106, 138] on icon at bounding box center [1102, 136] width 9 height 9
click at [1103, 138] on icon at bounding box center [1102, 136] width 9 height 9
click at [1101, 136] on icon at bounding box center [1102, 136] width 9 height 9
click at [976, 363] on body "Resources Devices Clusters Sites Models Settings About Sainsburys mpatel mpatel…" at bounding box center [569, 289] width 1139 height 578
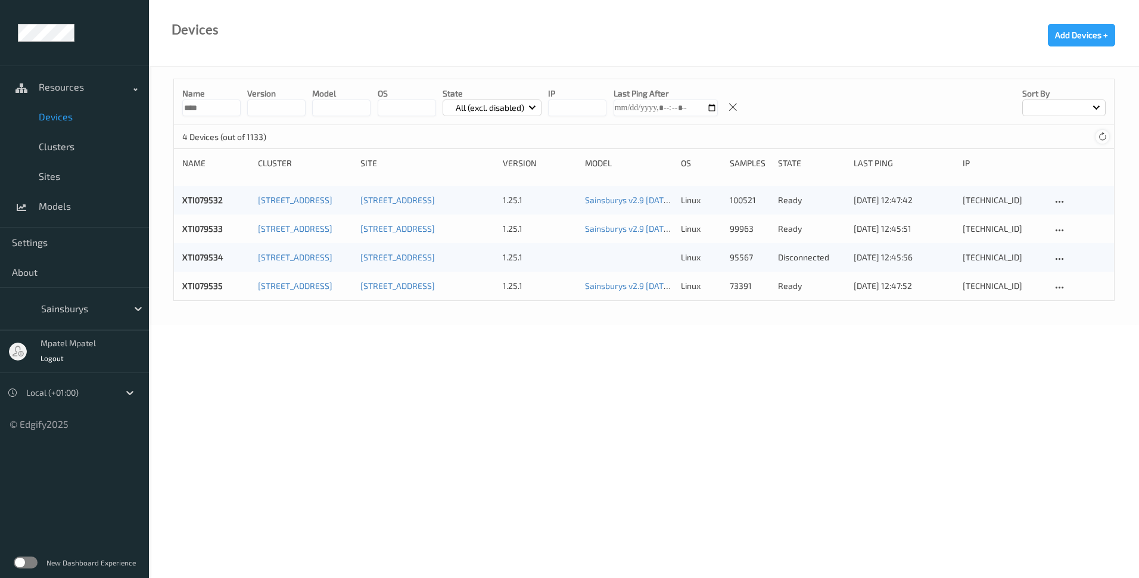
click at [1102, 139] on icon at bounding box center [1102, 136] width 9 height 9
click at [800, 403] on body "Resources Devices Clusters Sites Models Settings About Sainsburys mpatel mpatel…" at bounding box center [569, 289] width 1139 height 578
click at [399, 404] on body "Resources Devices Clusters Sites Models Settings About Sainsburys mpatel mpatel…" at bounding box center [569, 289] width 1139 height 578
drag, startPoint x: 294, startPoint y: 405, endPoint x: 312, endPoint y: 406, distance: 18.5
click at [294, 405] on body "Resources Devices Clusters Sites Models Settings About Sainsburys mpatel mpatel…" at bounding box center [569, 289] width 1139 height 578
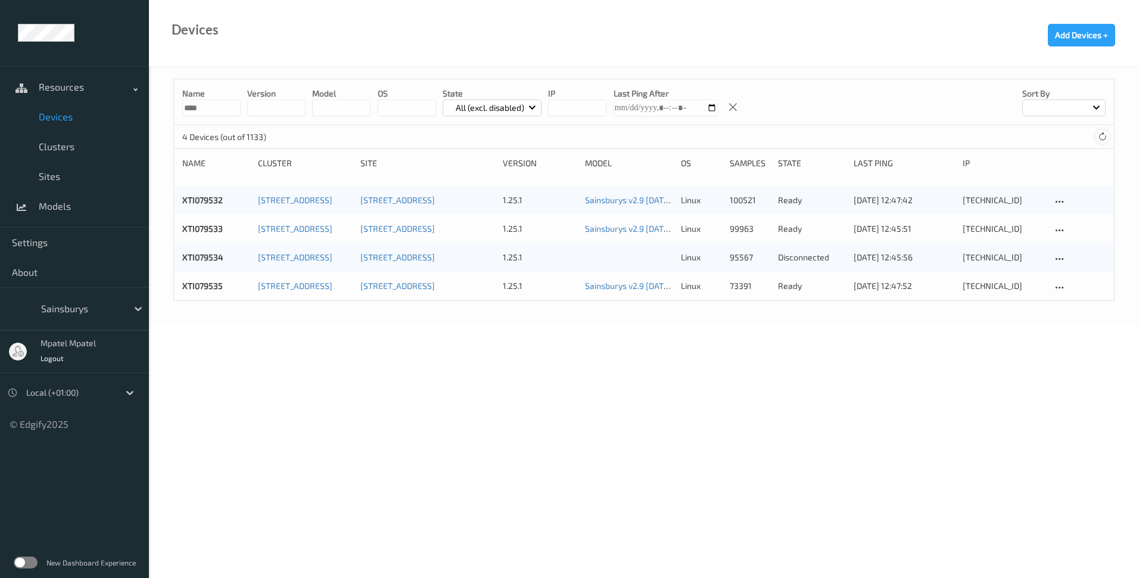
click at [1103, 138] on icon at bounding box center [1102, 136] width 9 height 9
click at [204, 254] on link "XTI079534" at bounding box center [202, 257] width 41 height 10
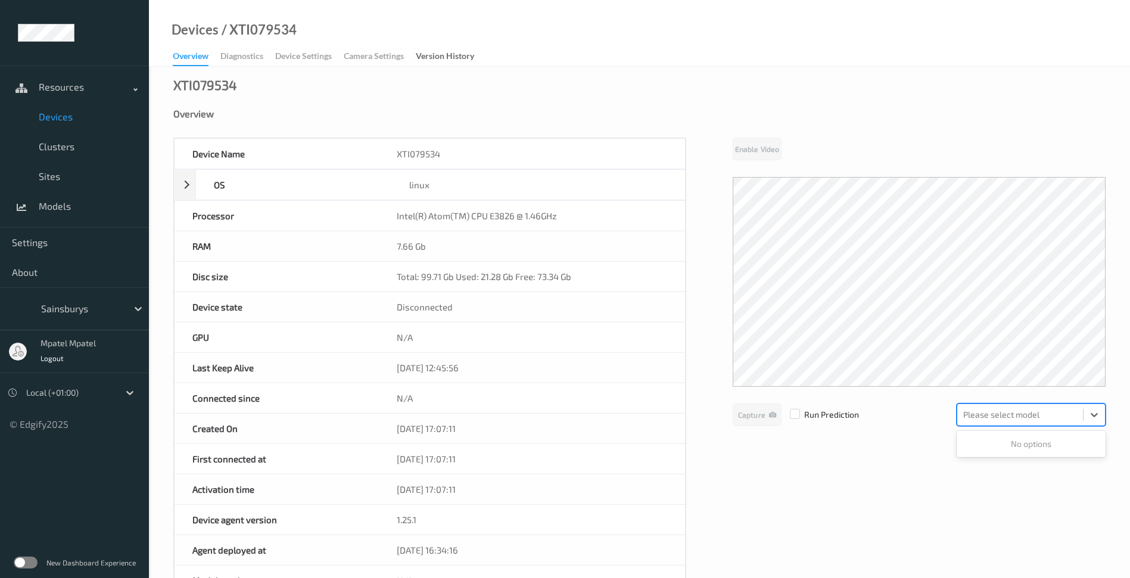
click at [1075, 413] on div at bounding box center [1020, 414] width 114 height 14
click at [1081, 417] on div "Please select model" at bounding box center [1020, 414] width 126 height 19
click at [935, 440] on div "Device Name XTI079534 OS linux Platform ubuntu Platform Version 20.04 Platform …" at bounding box center [639, 504] width 932 height 733
click at [59, 116] on span "Devices" at bounding box center [88, 117] width 98 height 12
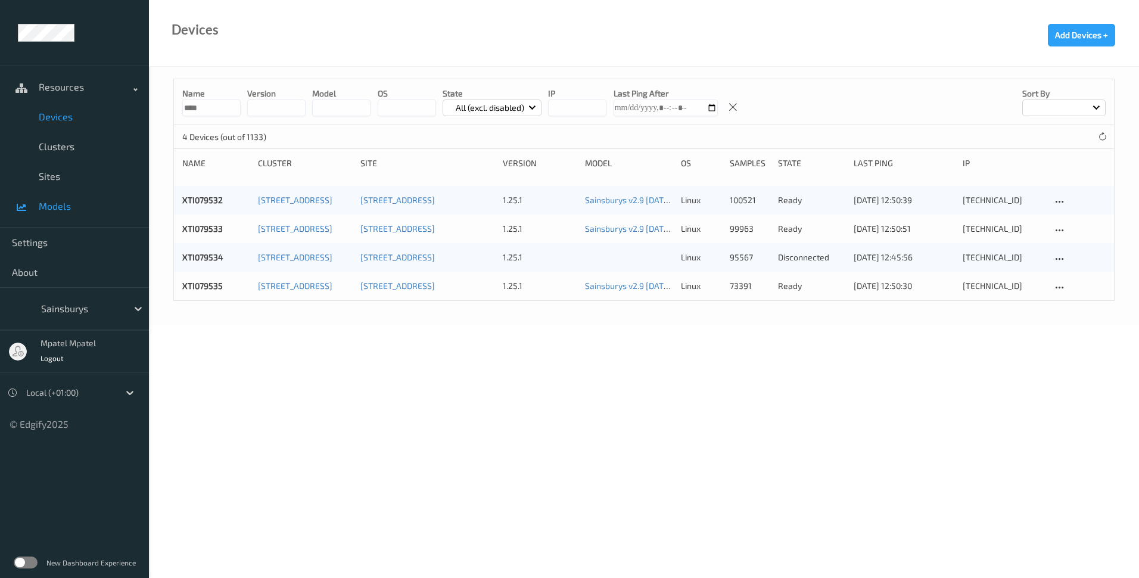
click at [60, 206] on span "Models" at bounding box center [88, 206] width 98 height 12
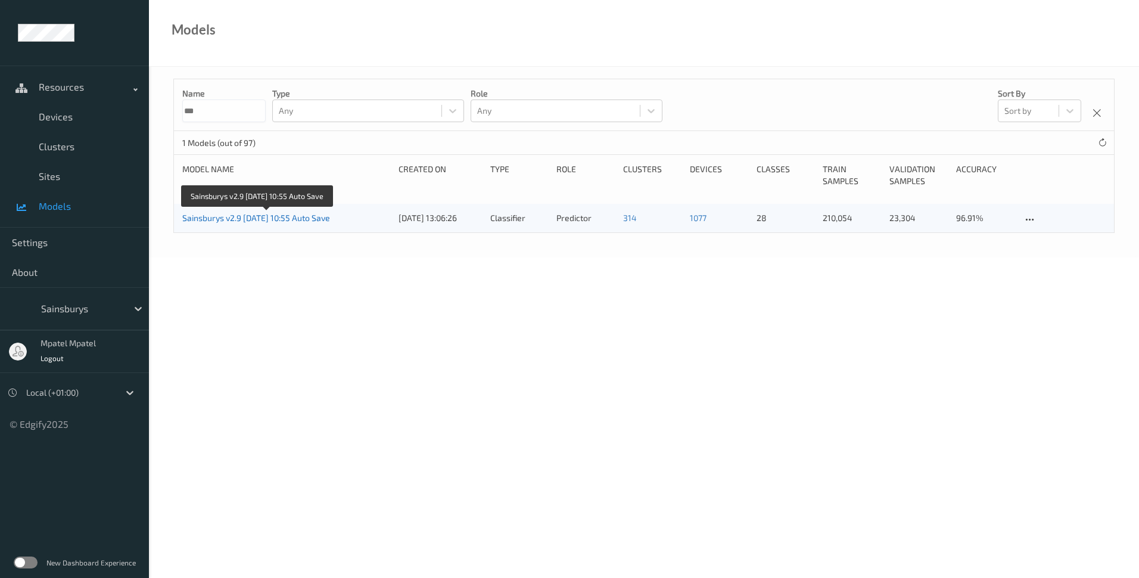
click at [297, 222] on link "Sainsburys v2.9 [DATE] 10:55 Auto Save" at bounding box center [256, 218] width 148 height 10
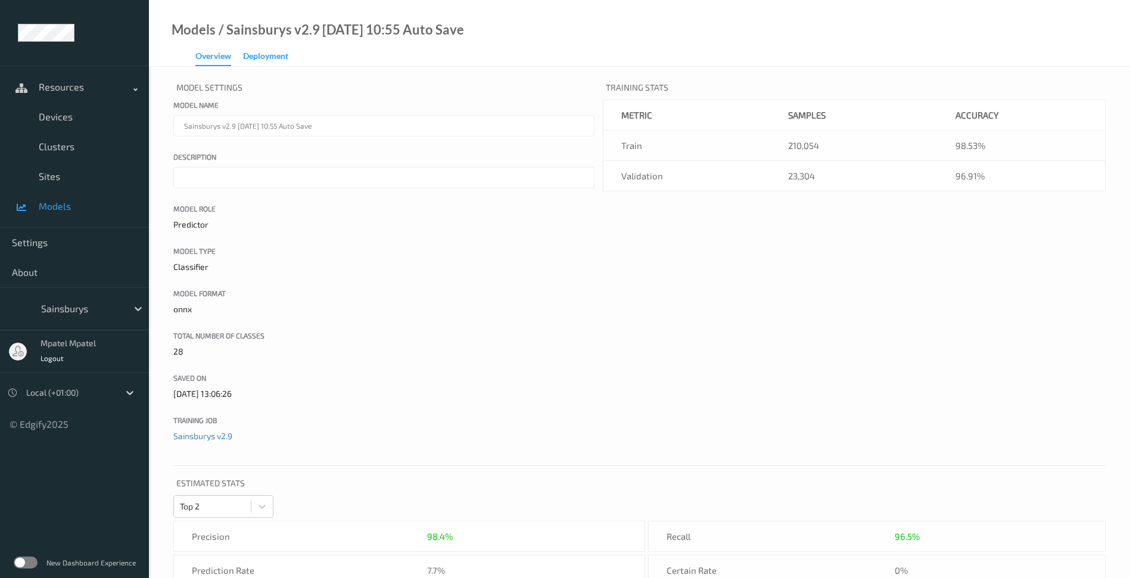
click at [275, 58] on div "Deployment" at bounding box center [265, 57] width 45 height 15
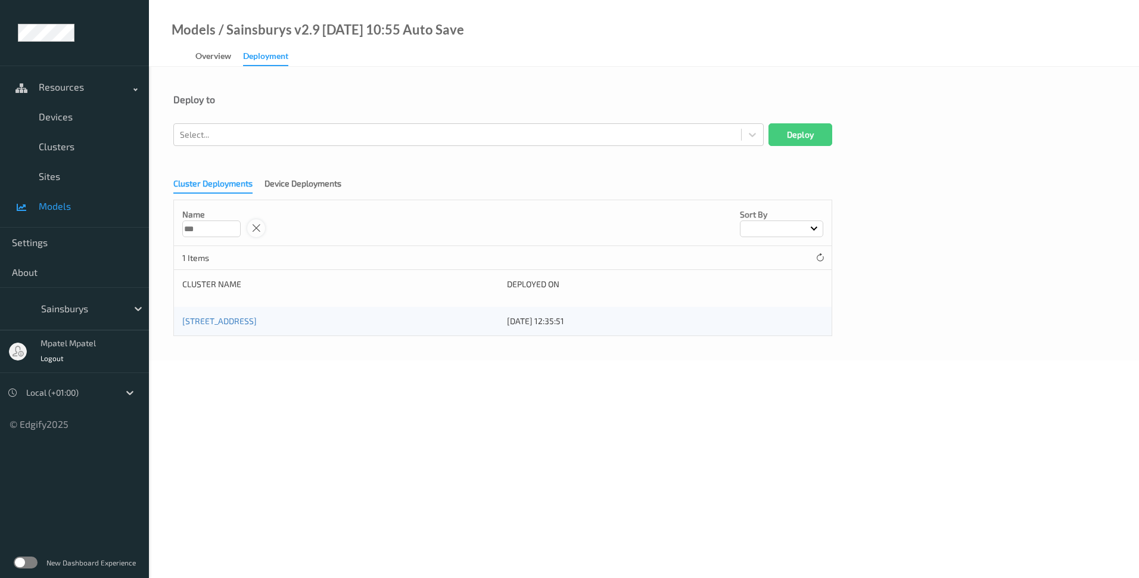
click at [254, 229] on icon at bounding box center [256, 228] width 10 height 11
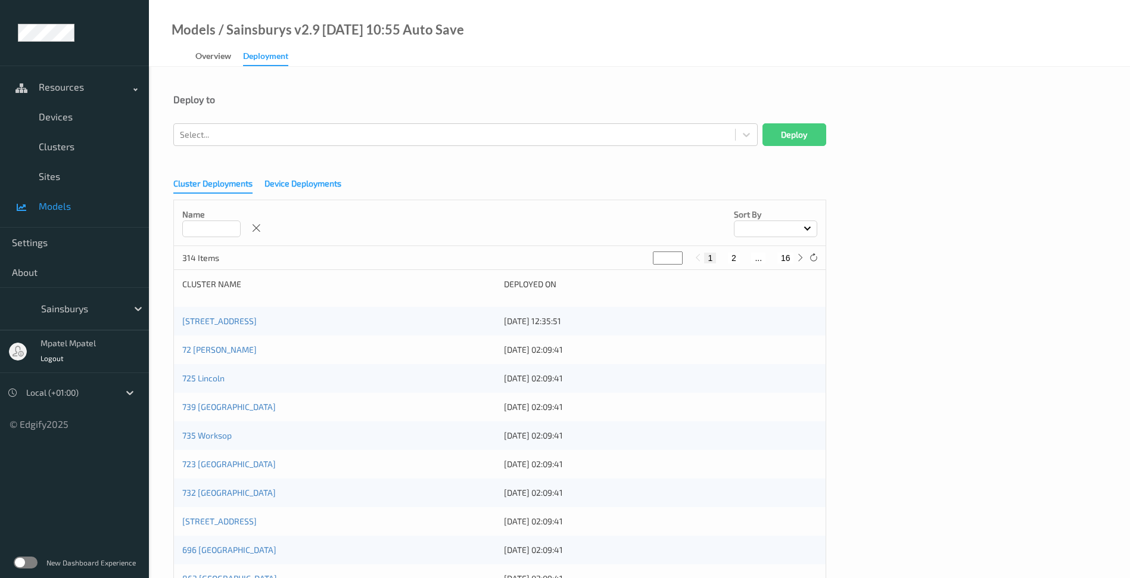
click at [314, 186] on div "Device Deployments" at bounding box center [303, 185] width 77 height 15
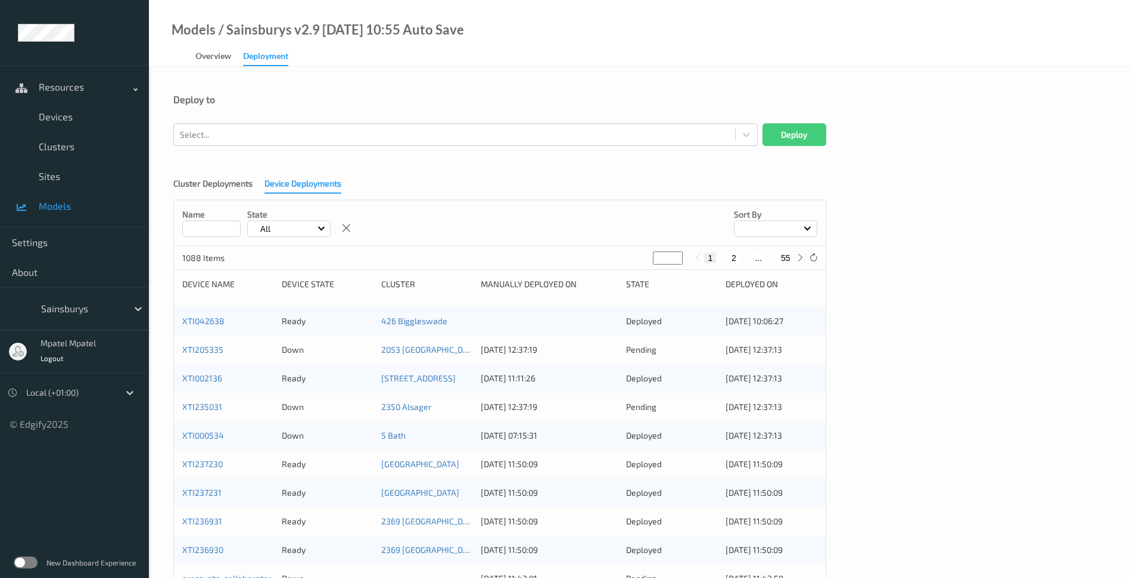
click at [211, 232] on input at bounding box center [211, 228] width 58 height 17
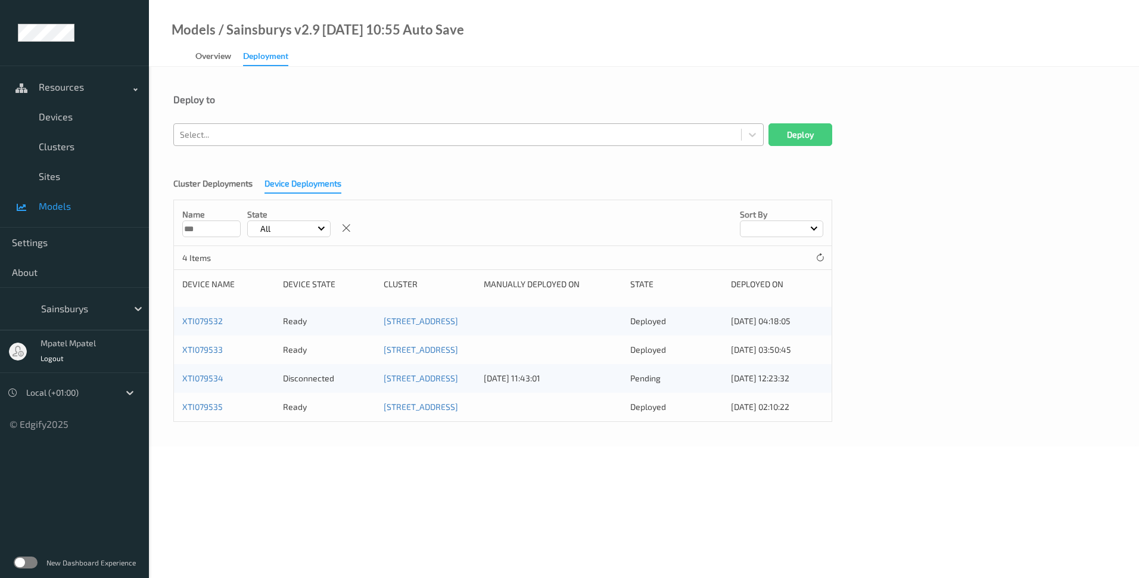
type input "***"
click at [637, 138] on div at bounding box center [457, 134] width 555 height 14
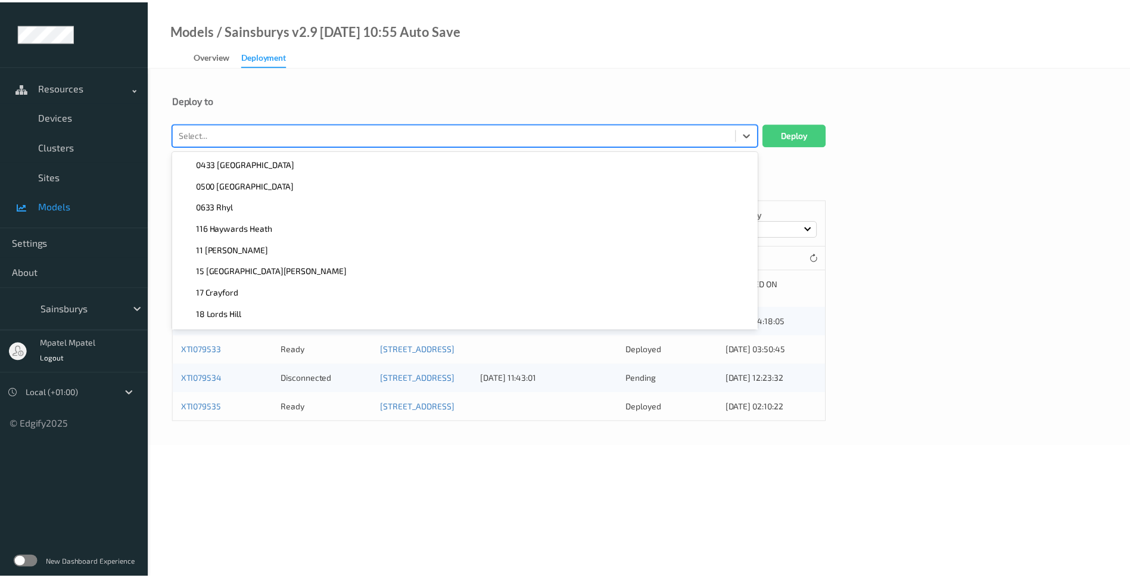
scroll to position [2494, 0]
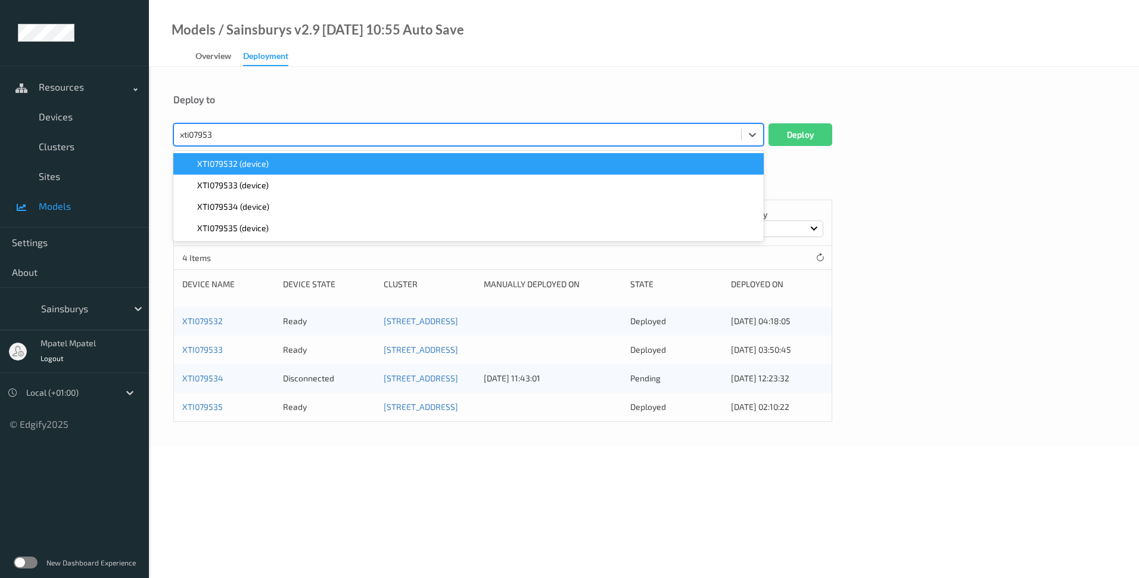
type input "xti079534"
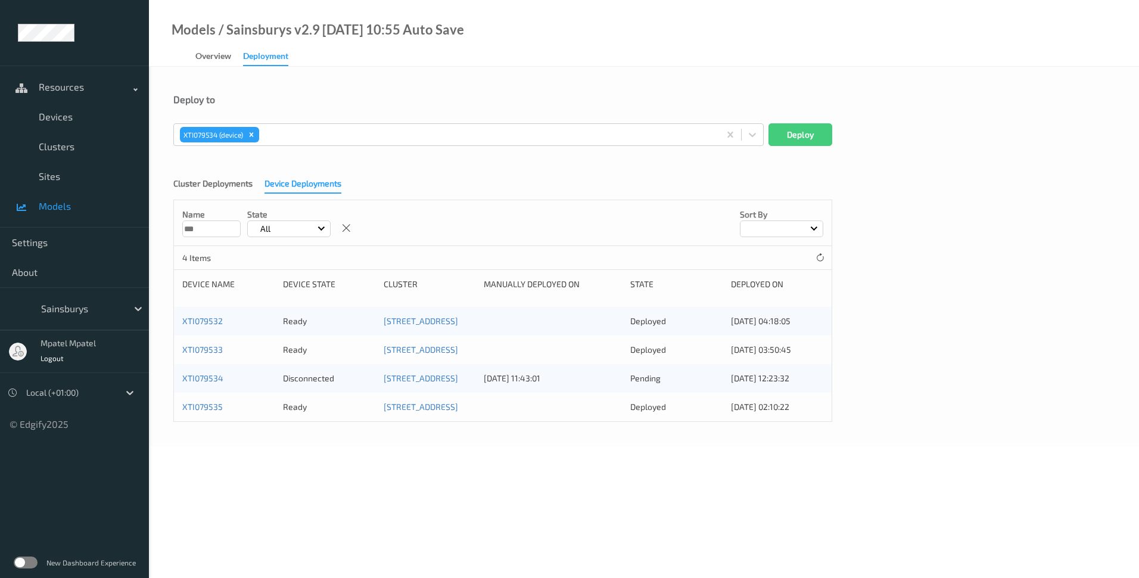
click at [878, 177] on div "Cluster Deployments Device Deployments Name *** State All Sort by 4 Items Devic…" at bounding box center [643, 296] width 941 height 252
click at [816, 139] on button "Deploy" at bounding box center [801, 134] width 64 height 23
click at [81, 124] on link "Devices" at bounding box center [74, 117] width 149 height 30
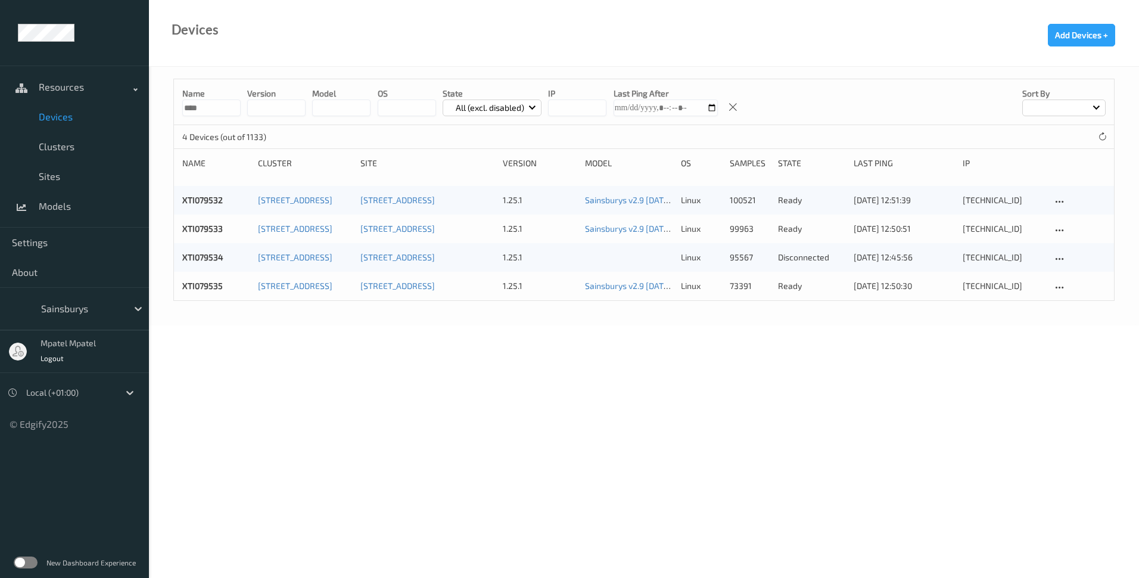
click at [570, 353] on body "Resources Devices Clusters Sites Models Settings About Sainsburys mpatel mpatel…" at bounding box center [569, 289] width 1139 height 578
click at [1101, 139] on icon at bounding box center [1102, 136] width 9 height 9
click at [393, 340] on body "Resources Devices Clusters Sites Models Settings About Sainsburys mpatel mpatel…" at bounding box center [569, 289] width 1139 height 578
click at [71, 93] on link "Resources" at bounding box center [74, 87] width 149 height 30
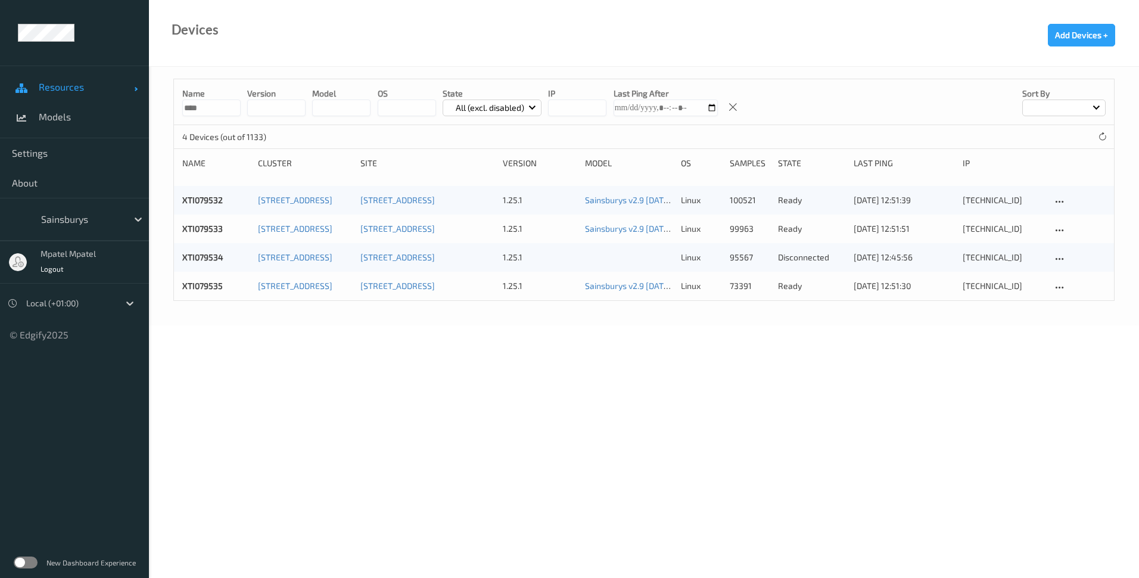
click at [71, 93] on link "Resources" at bounding box center [74, 87] width 149 height 30
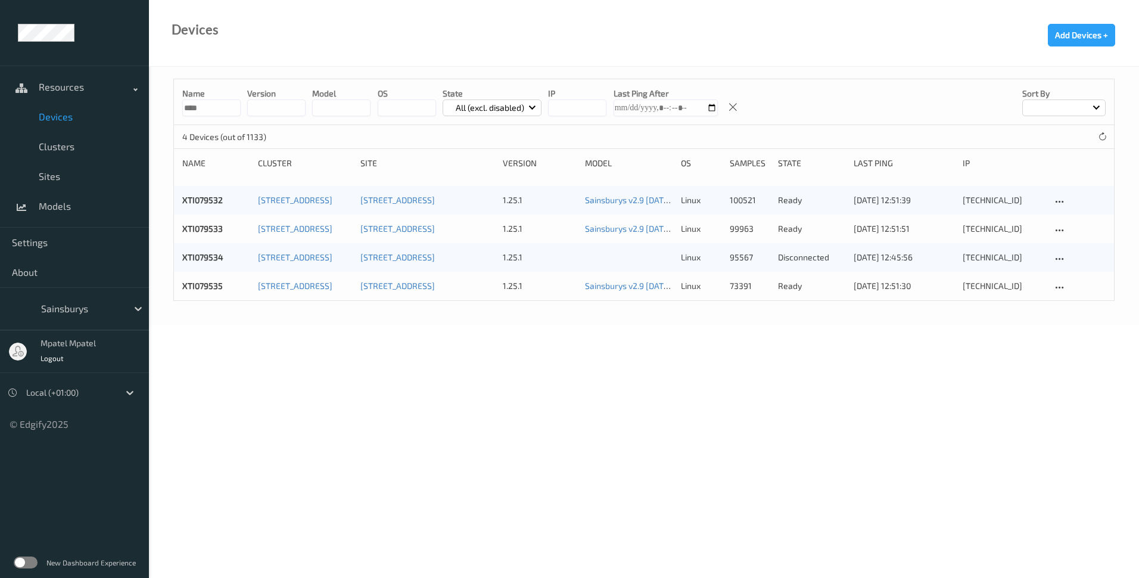
click at [50, 114] on span "Devices" at bounding box center [88, 117] width 98 height 12
click at [728, 107] on icon at bounding box center [733, 107] width 10 height 11
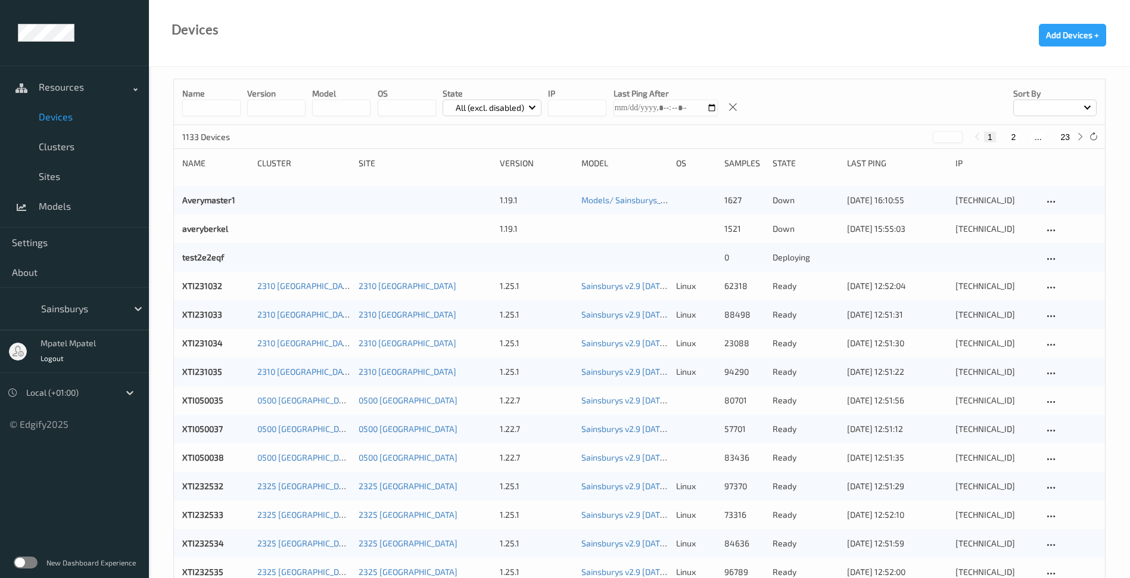
click at [527, 112] on p "All (excl. disabled)" at bounding box center [490, 108] width 77 height 12
click at [478, 261] on p "All" at bounding box center [484, 260] width 82 height 21
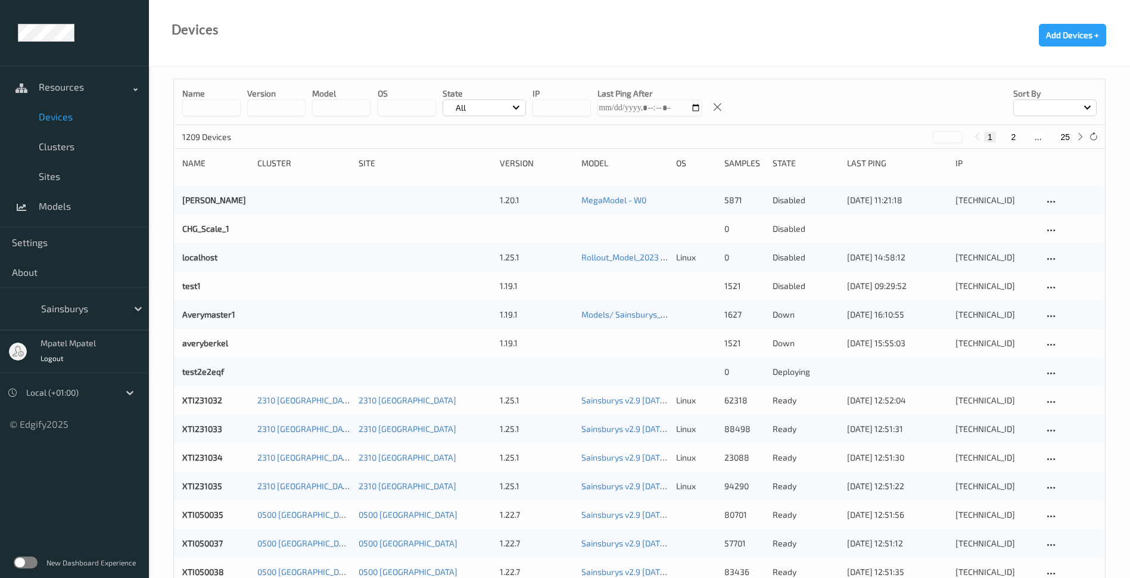
click at [737, 104] on div "Name version model OS State All IP Last Ping After Sort by" at bounding box center [639, 102] width 931 height 46
click at [713, 108] on icon at bounding box center [718, 107] width 10 height 11
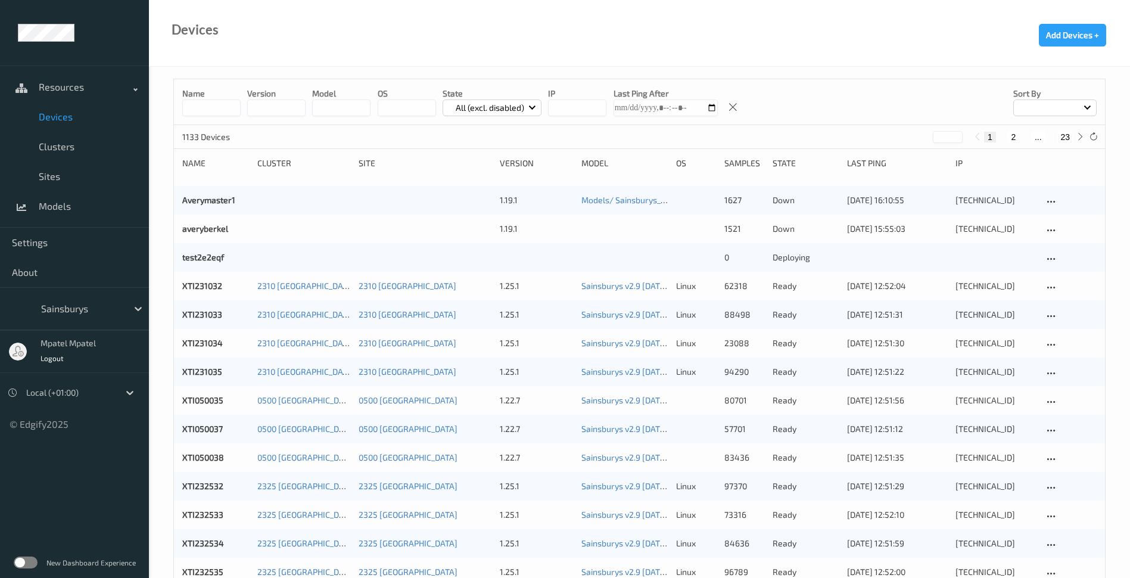
click at [773, 95] on div "Name version model OS State All (excl. disabled) IP Last Ping After Sort by" at bounding box center [639, 102] width 931 height 46
